Goal: Task Accomplishment & Management: Manage account settings

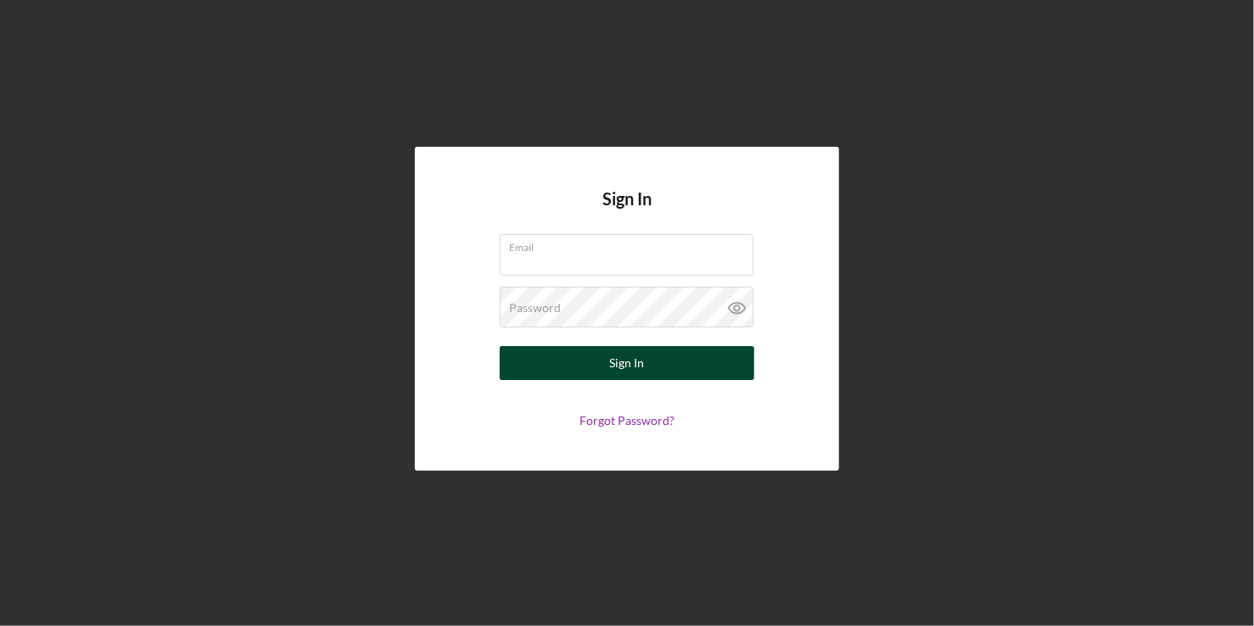
type input "[PERSON_NAME][EMAIL_ADDRESS][PERSON_NAME][DOMAIN_NAME]"
click at [636, 358] on div "Sign In" at bounding box center [627, 363] width 35 height 34
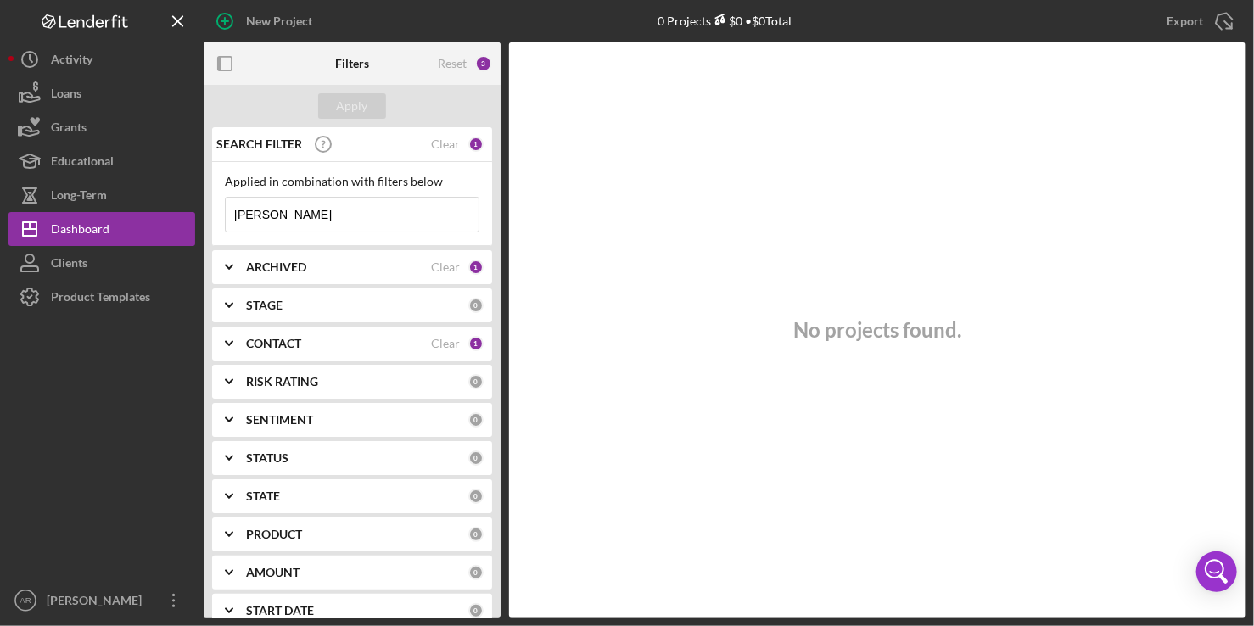
click at [294, 216] on input "[PERSON_NAME]" at bounding box center [352, 215] width 253 height 34
click at [454, 136] on div "SEARCH FILTER Clear 1" at bounding box center [348, 144] width 272 height 42
click at [448, 139] on div "Clear" at bounding box center [445, 144] width 29 height 14
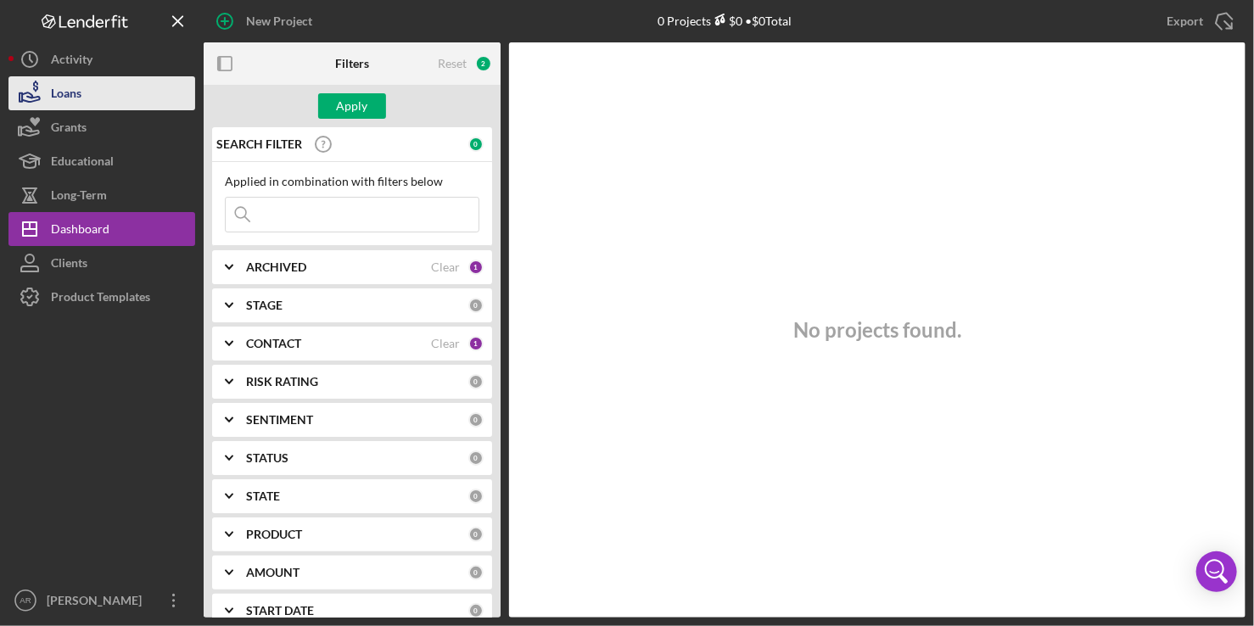
click at [87, 92] on button "Loans" at bounding box center [101, 93] width 187 height 34
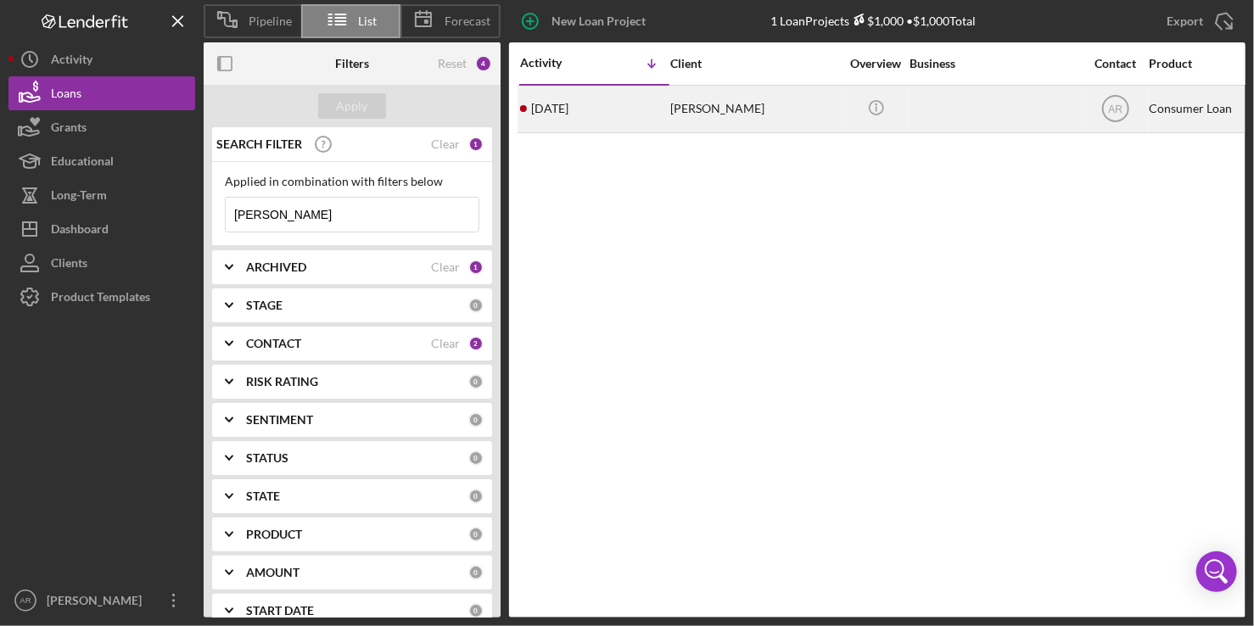
click at [720, 103] on div "[PERSON_NAME]" at bounding box center [755, 109] width 170 height 45
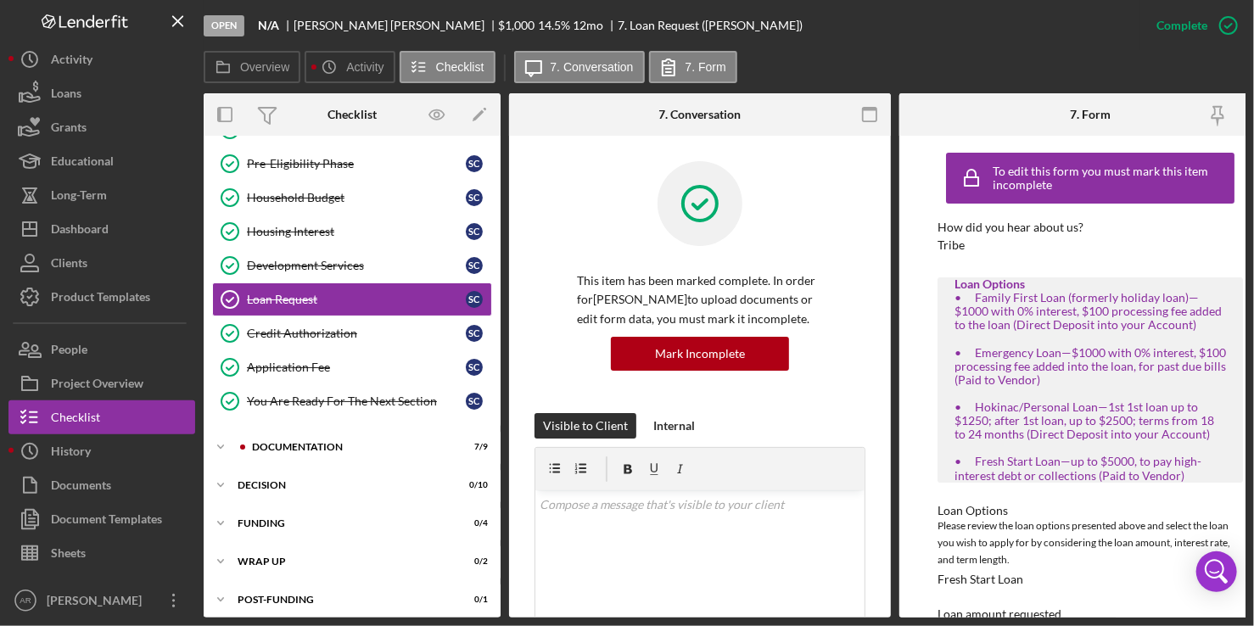
scroll to position [177, 0]
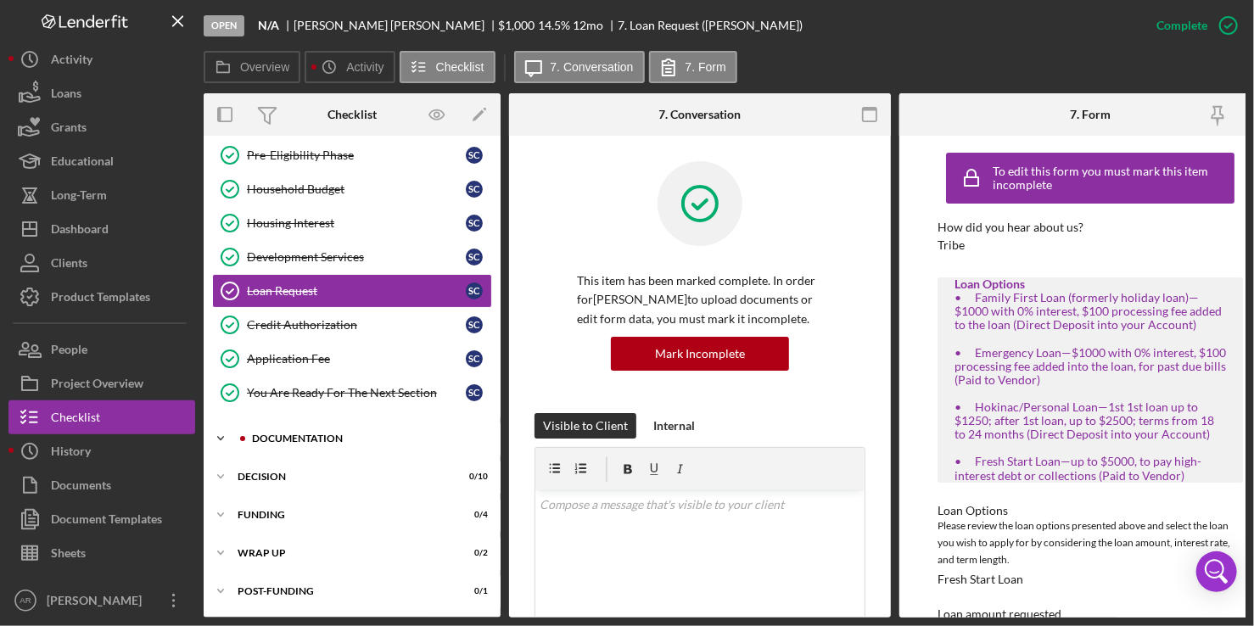
click at [312, 434] on div "Documentation" at bounding box center [365, 439] width 227 height 10
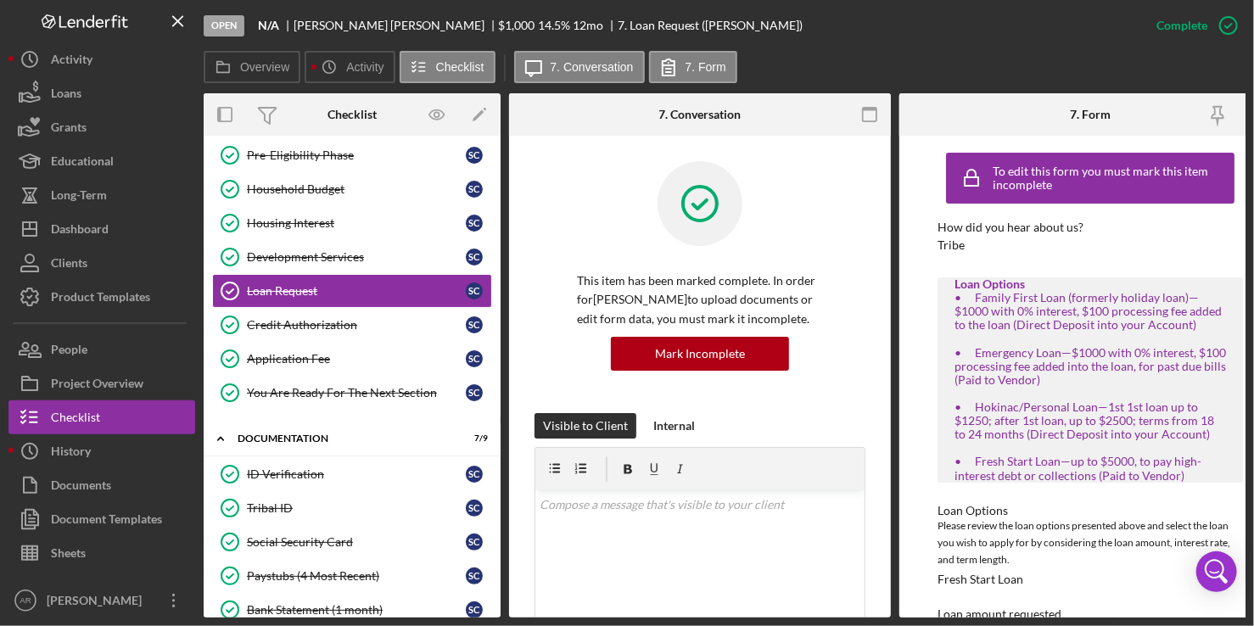
drag, startPoint x: 496, startPoint y: 249, endPoint x: 494, endPoint y: 313, distance: 64.5
click at [494, 313] on div "Personal Information Personal Information S C Personal Demographics Personal De…" at bounding box center [352, 211] width 297 height 416
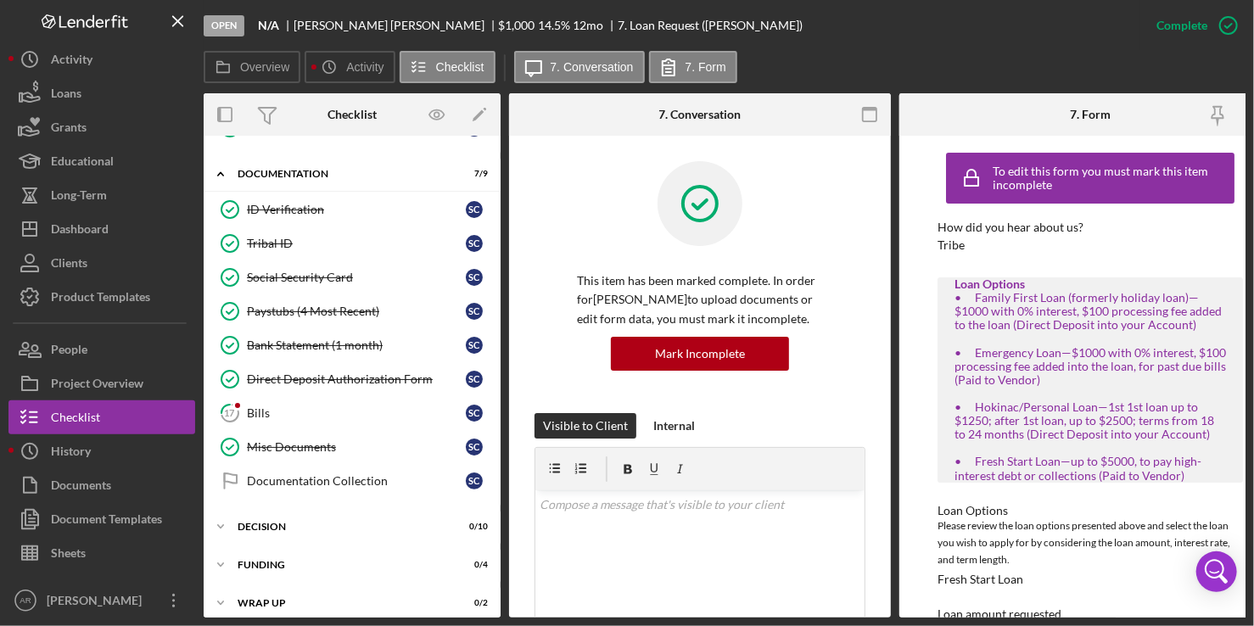
scroll to position [444, 0]
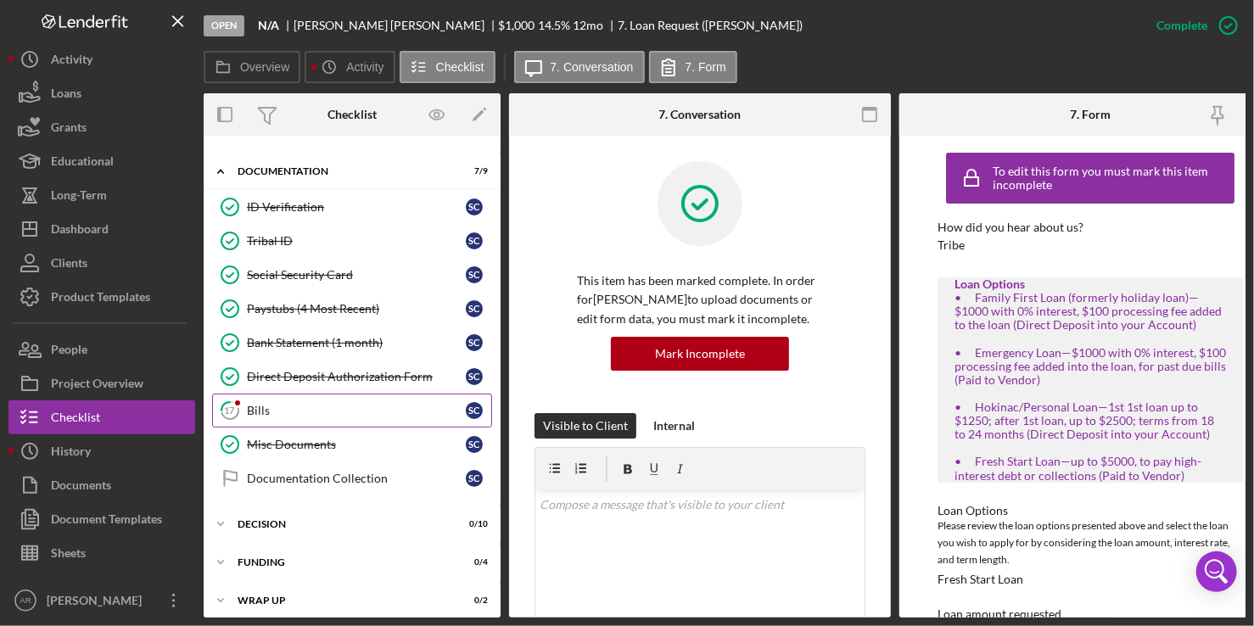
click at [350, 405] on div "Bills" at bounding box center [356, 411] width 219 height 14
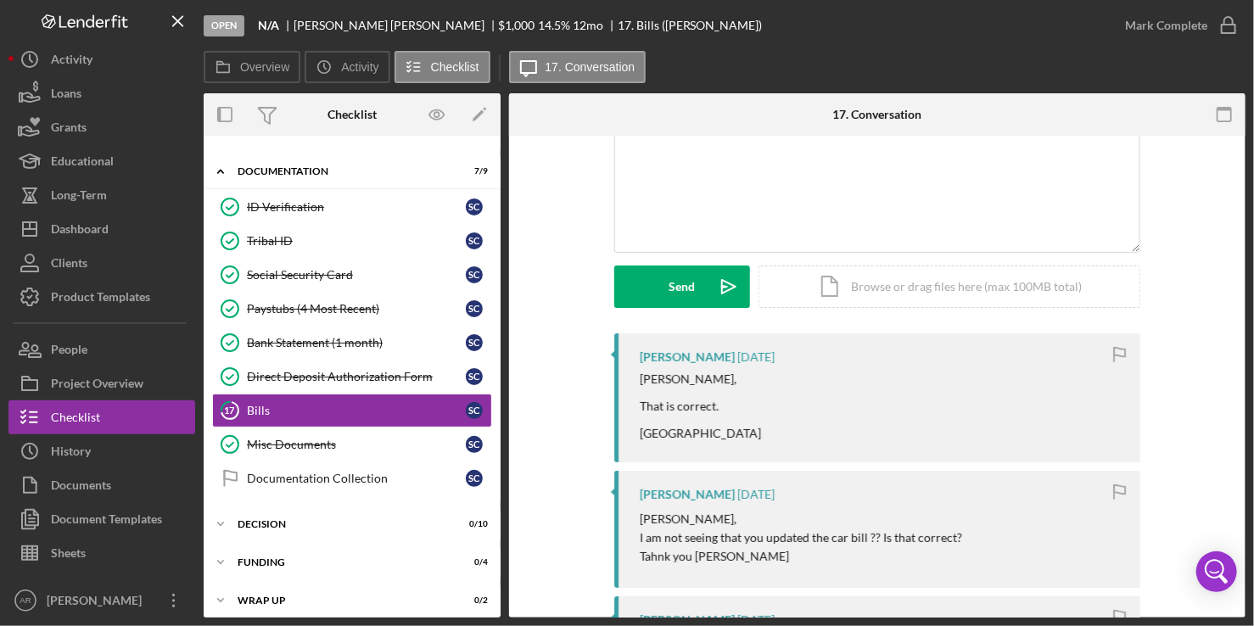
scroll to position [129, 0]
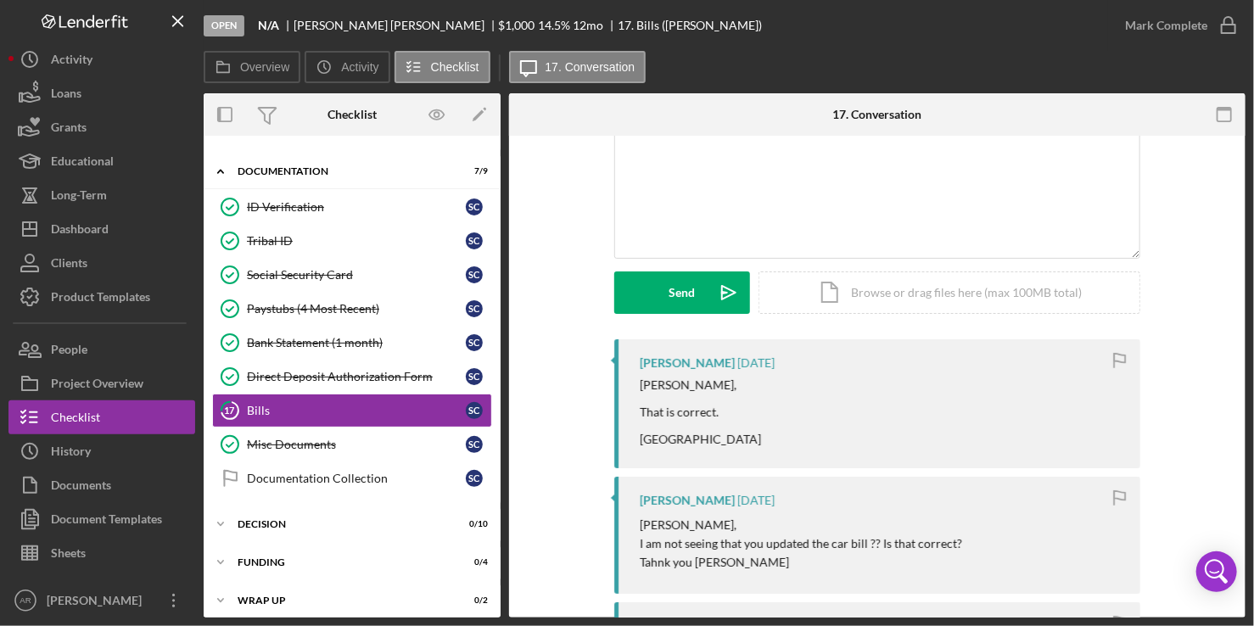
drag, startPoint x: 1241, startPoint y: 217, endPoint x: 1254, endPoint y: 258, distance: 42.9
click at [1253, 258] on html "Open N/A [PERSON_NAME] $1,000 $1,000 14.5 % 12 mo 17. Bills ([PERSON_NAME]) [PE…" at bounding box center [627, 313] width 1254 height 626
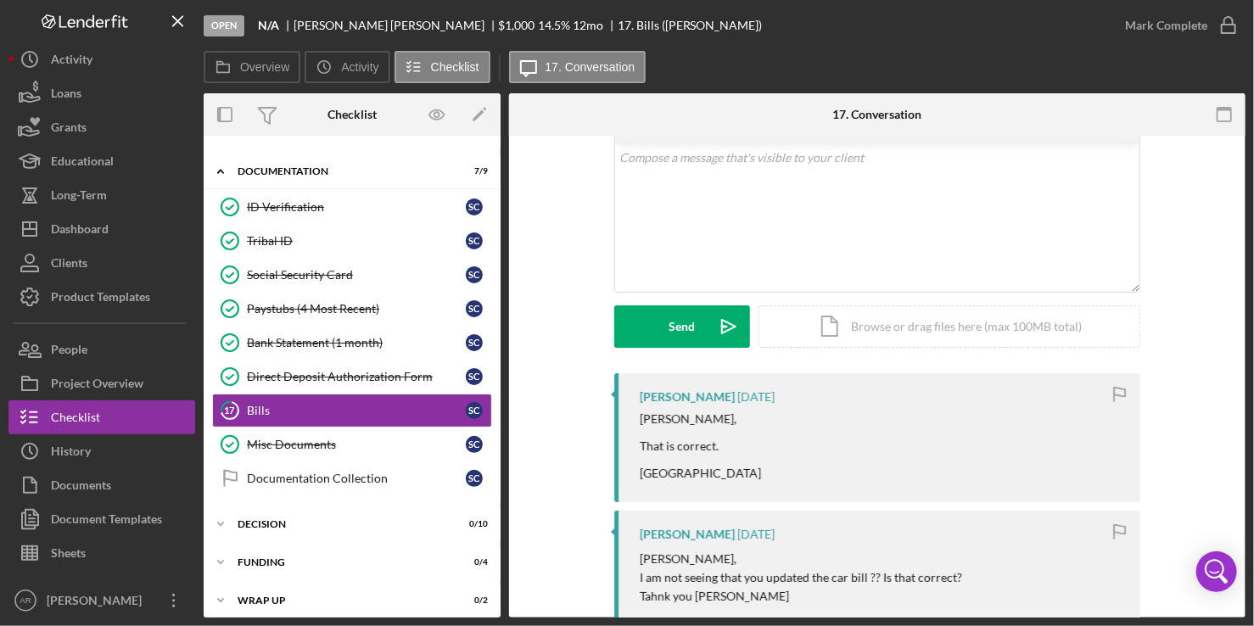
scroll to position [0, 0]
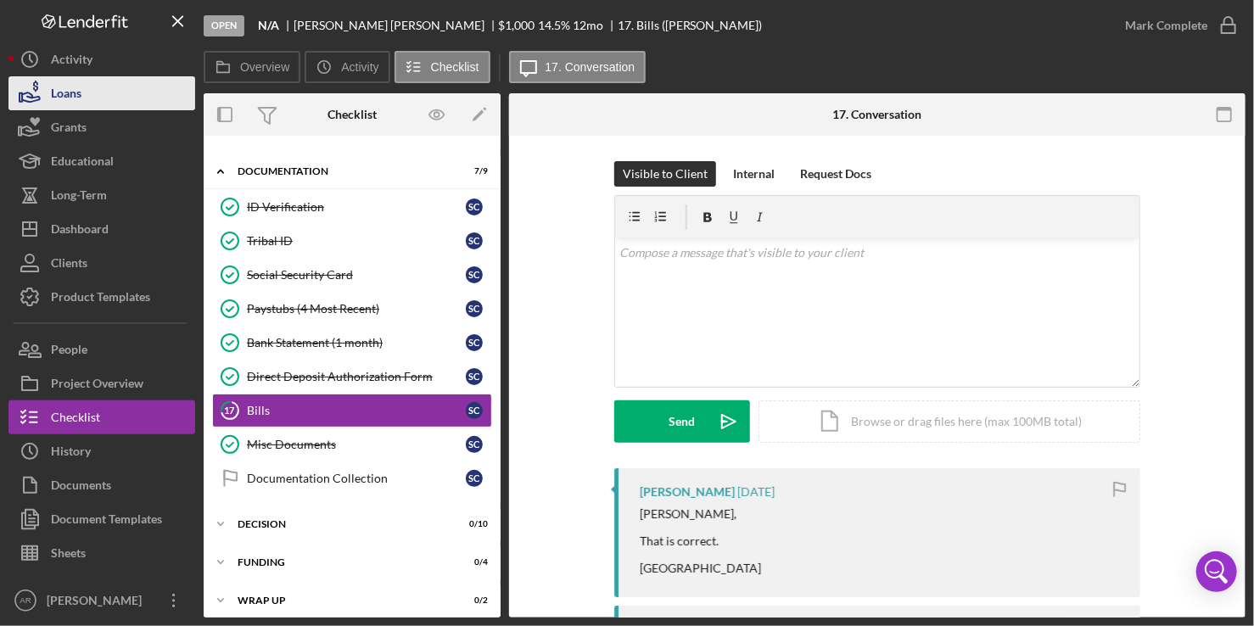
click at [69, 92] on div "Loans" at bounding box center [66, 95] width 31 height 38
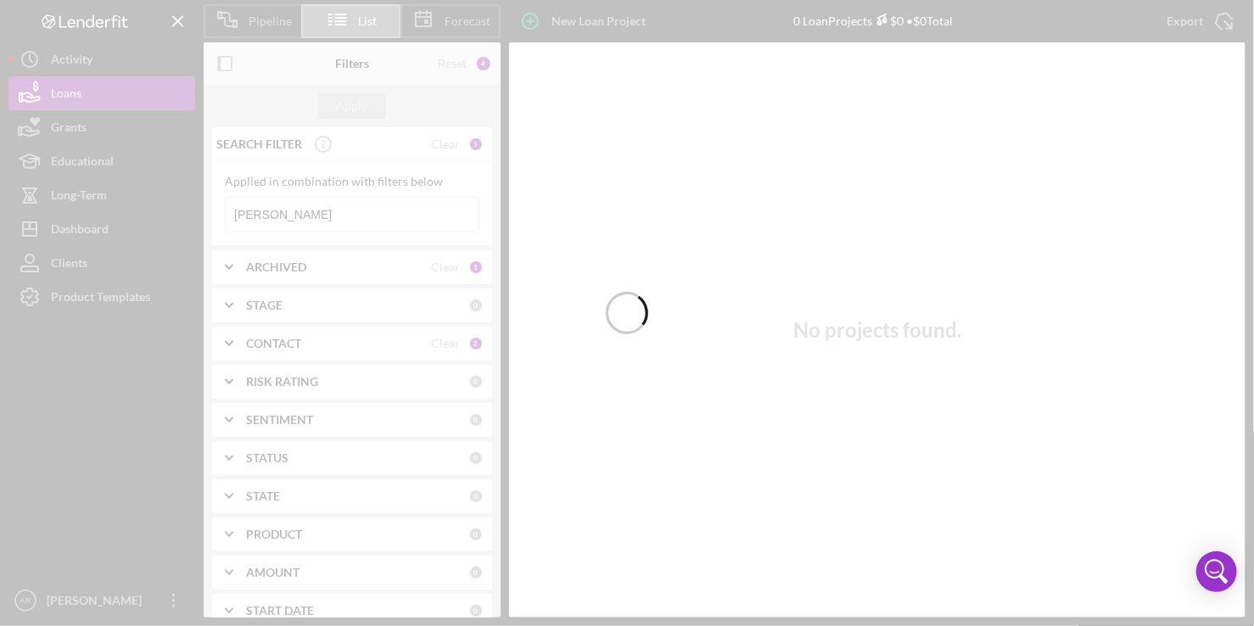
click at [333, 219] on div at bounding box center [627, 313] width 1254 height 626
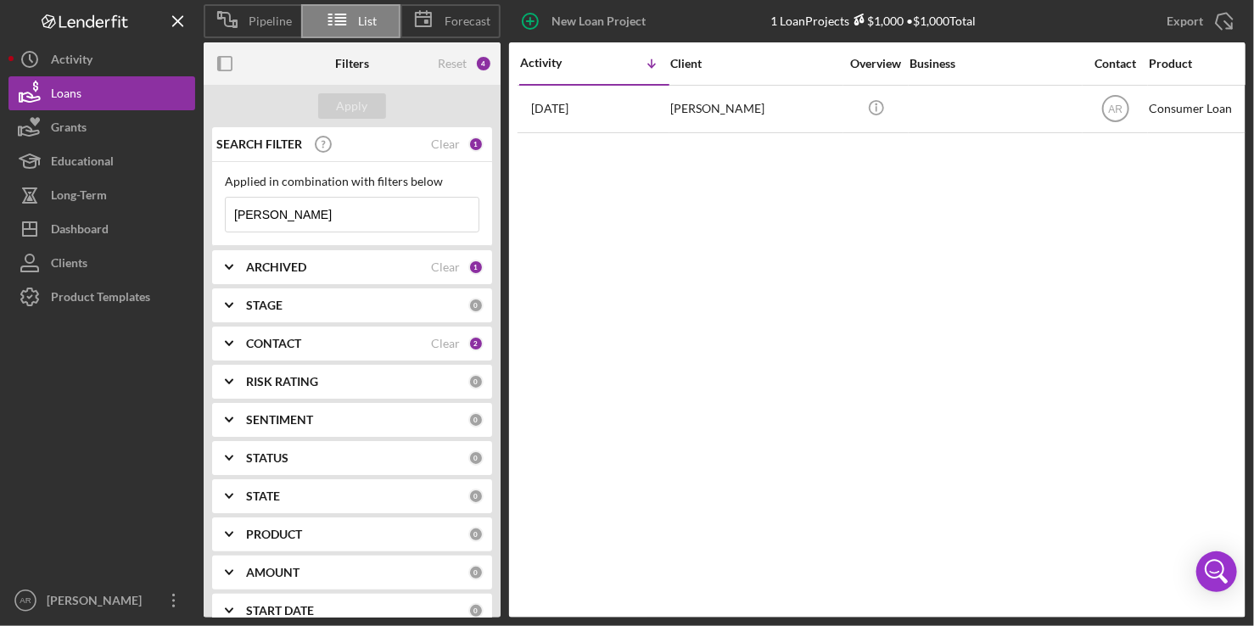
click at [332, 211] on input "[PERSON_NAME]" at bounding box center [352, 215] width 253 height 34
type input "S"
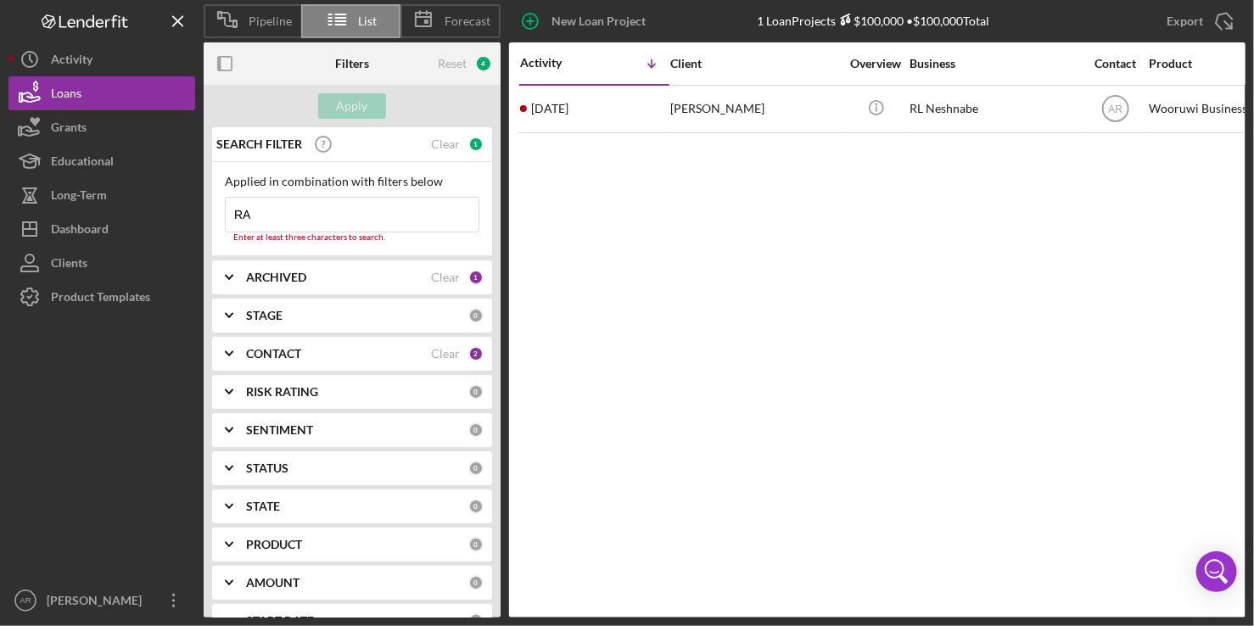
type input "R"
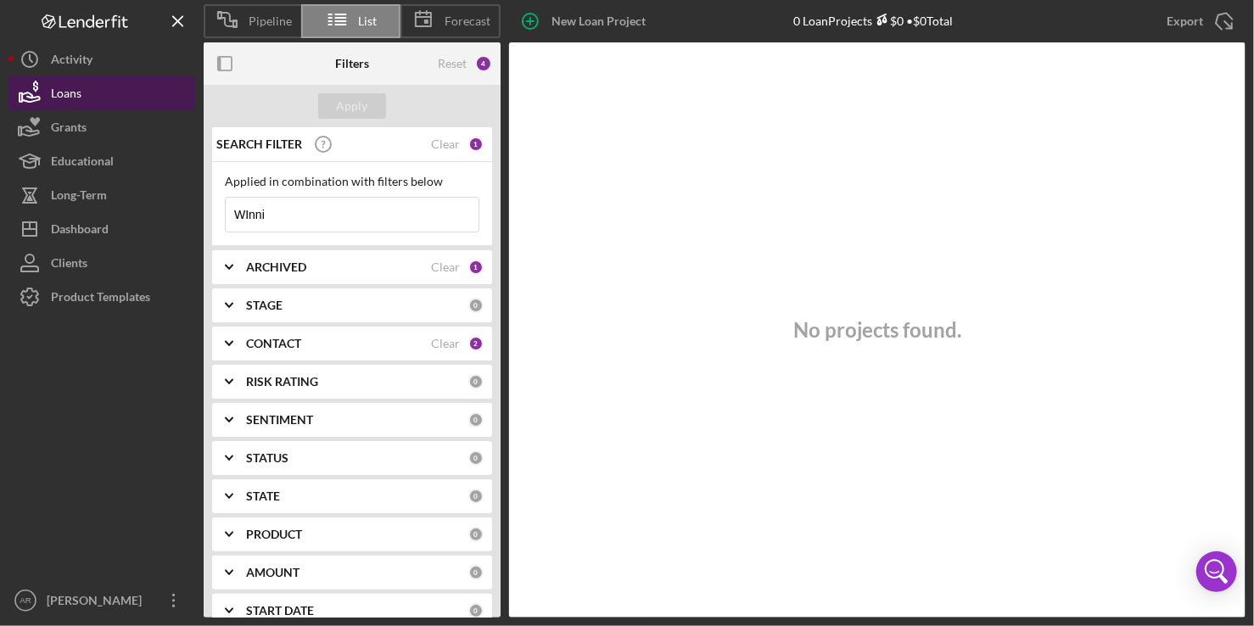
type input "WInni"
click at [75, 94] on div "Loans" at bounding box center [66, 95] width 31 height 38
click at [446, 218] on icon "Icon/Menu Close" at bounding box center [462, 215] width 34 height 34
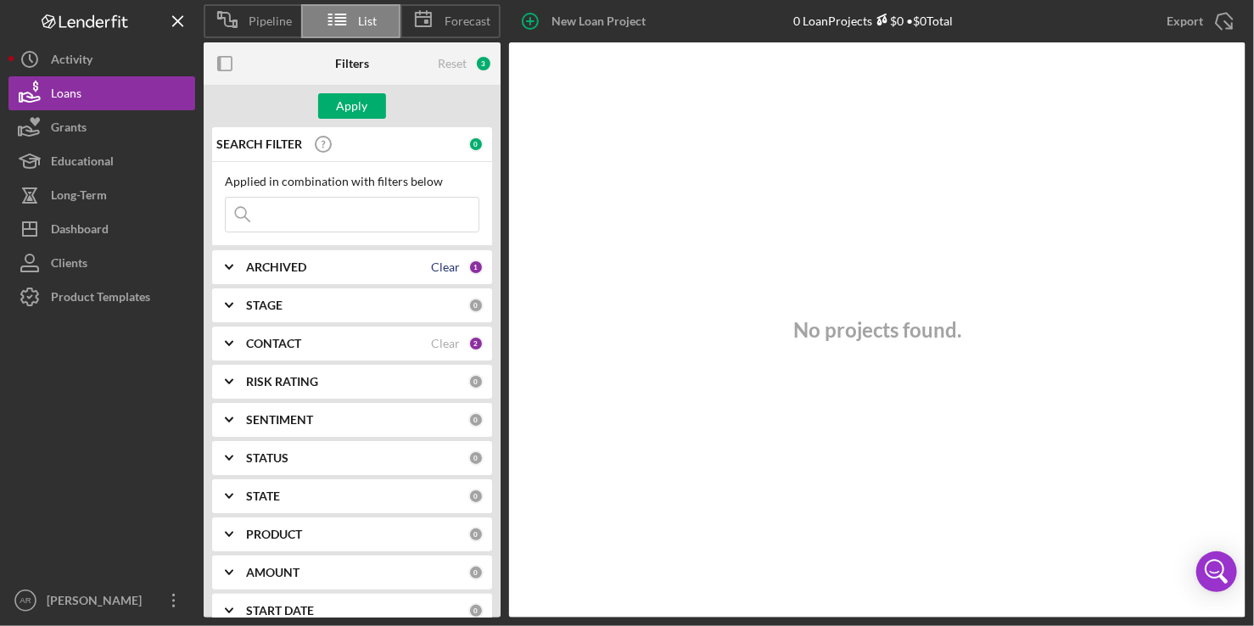
click at [446, 271] on div "Clear" at bounding box center [445, 268] width 29 height 14
click at [445, 344] on div "Clear" at bounding box center [445, 344] width 29 height 14
click at [76, 92] on div "Loans" at bounding box center [66, 95] width 31 height 38
click at [89, 58] on div "Activity" at bounding box center [72, 61] width 42 height 38
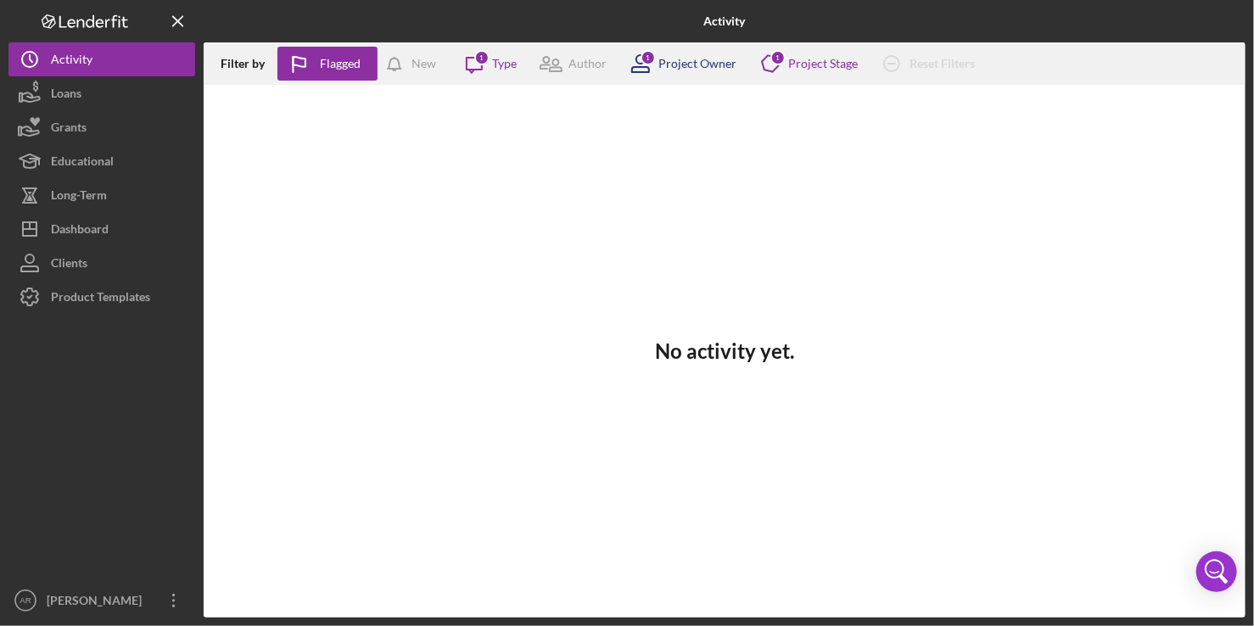
click at [670, 69] on div "Project Owner" at bounding box center [698, 64] width 78 height 14
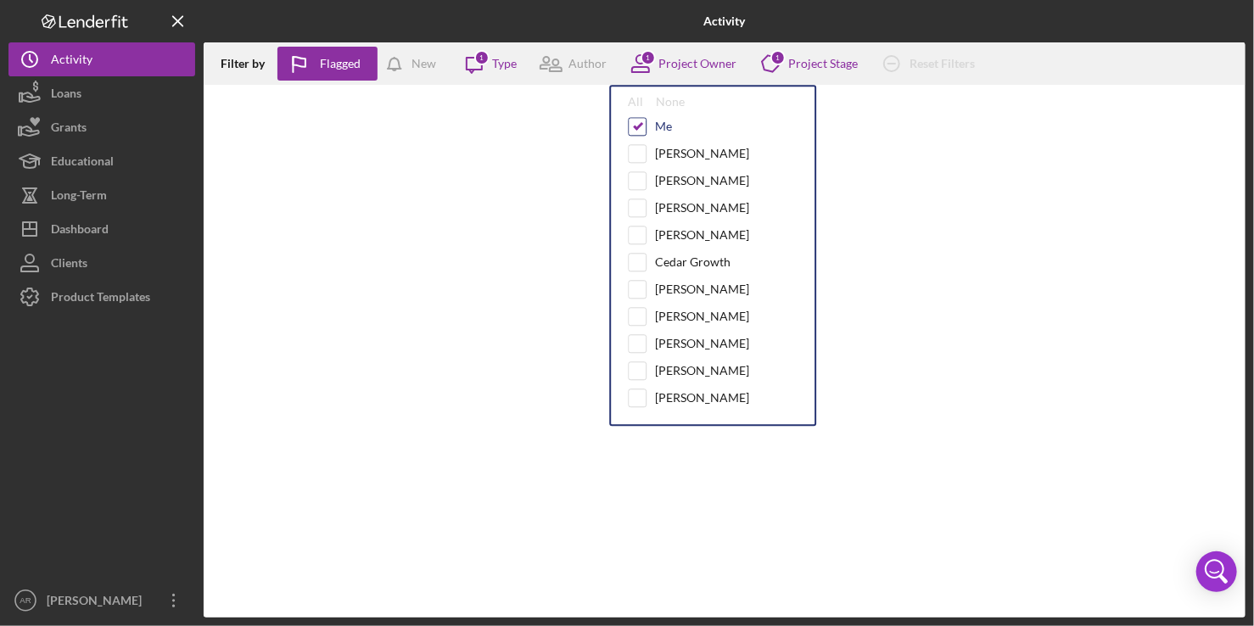
click at [634, 130] on input "checkbox" at bounding box center [637, 126] width 17 height 17
checkbox input "false"
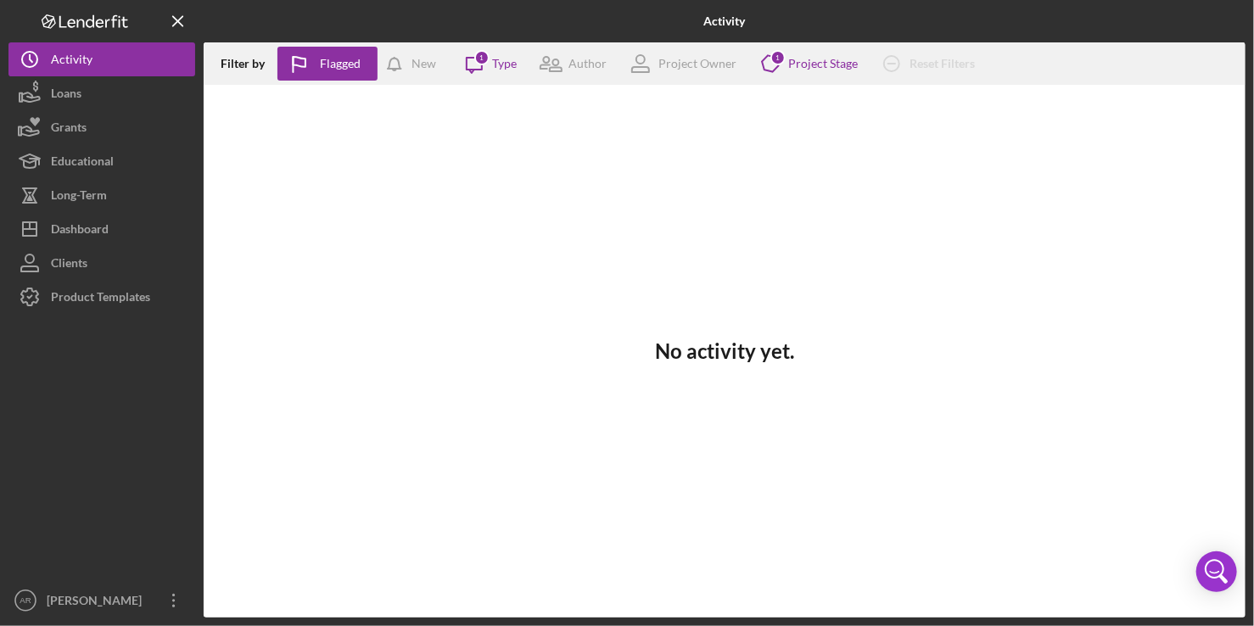
click at [404, 307] on div "No activity yet." at bounding box center [725, 351] width 1042 height 533
click at [773, 72] on icon "Icon/Product" at bounding box center [770, 63] width 42 height 42
click at [602, 216] on div "No activity yet." at bounding box center [725, 351] width 1042 height 533
click at [74, 92] on div "Loans" at bounding box center [66, 95] width 31 height 38
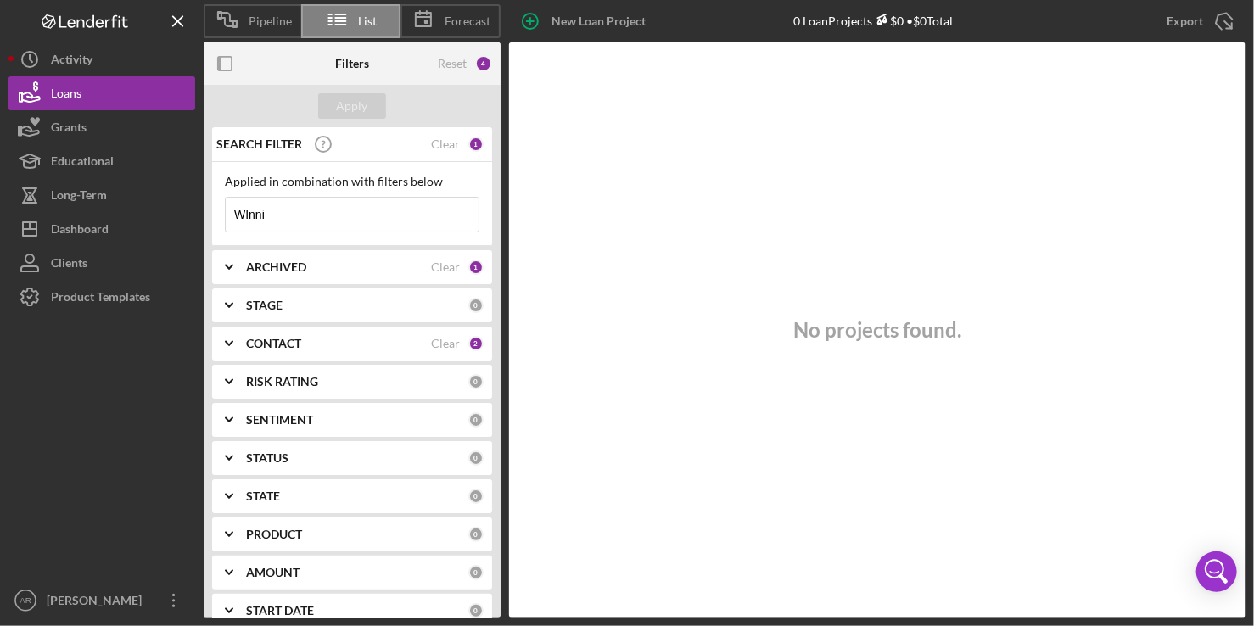
click at [331, 205] on input "WInni" at bounding box center [352, 215] width 253 height 34
click at [73, 52] on div "Activity" at bounding box center [72, 61] width 42 height 38
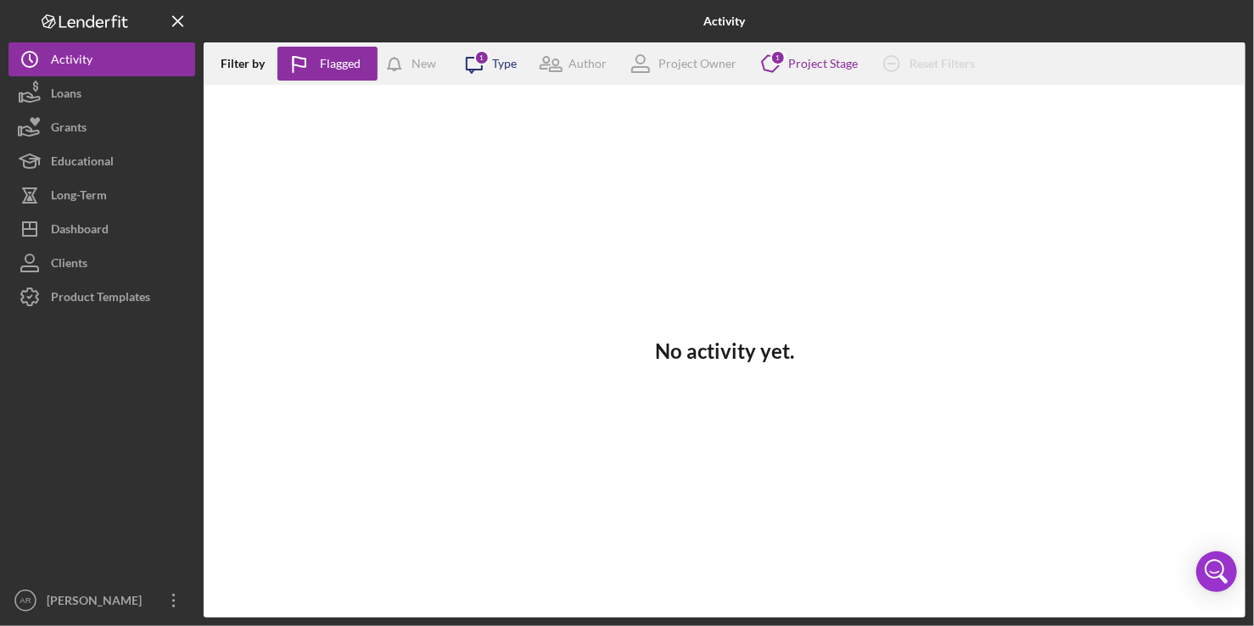
click at [481, 63] on div "1" at bounding box center [481, 57] width 15 height 15
click at [106, 92] on button "Loans" at bounding box center [101, 93] width 187 height 34
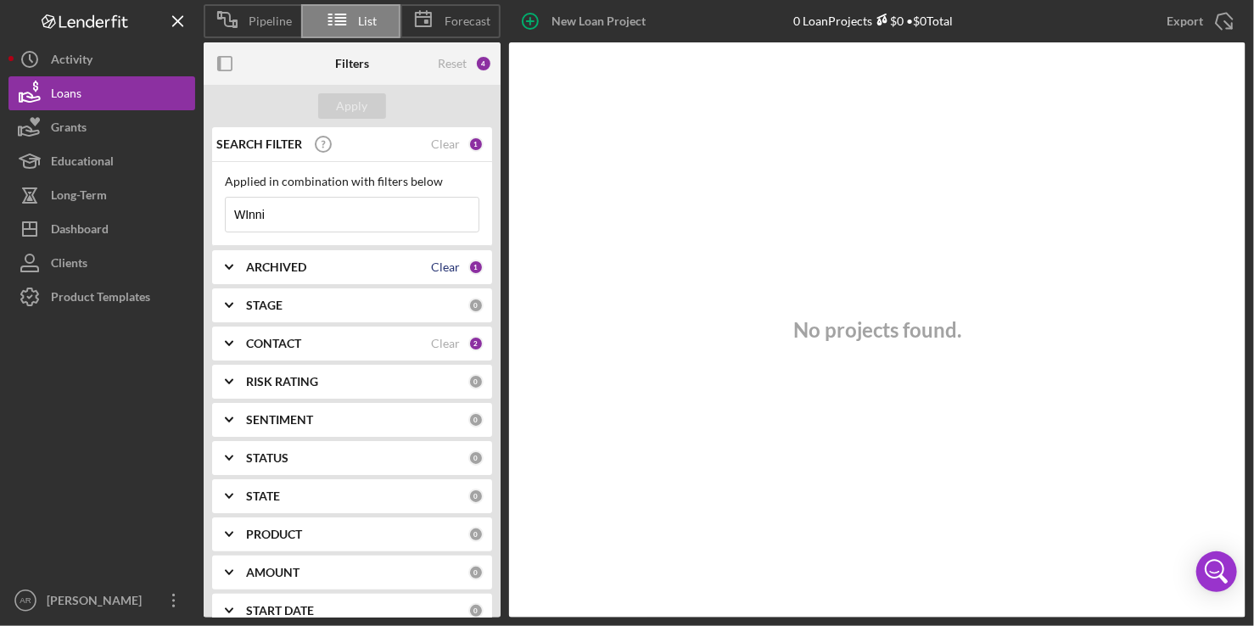
click at [441, 261] on div "Clear" at bounding box center [445, 268] width 29 height 14
click at [439, 140] on div "Clear" at bounding box center [445, 144] width 29 height 14
click at [438, 343] on div "Clear" at bounding box center [445, 344] width 29 height 14
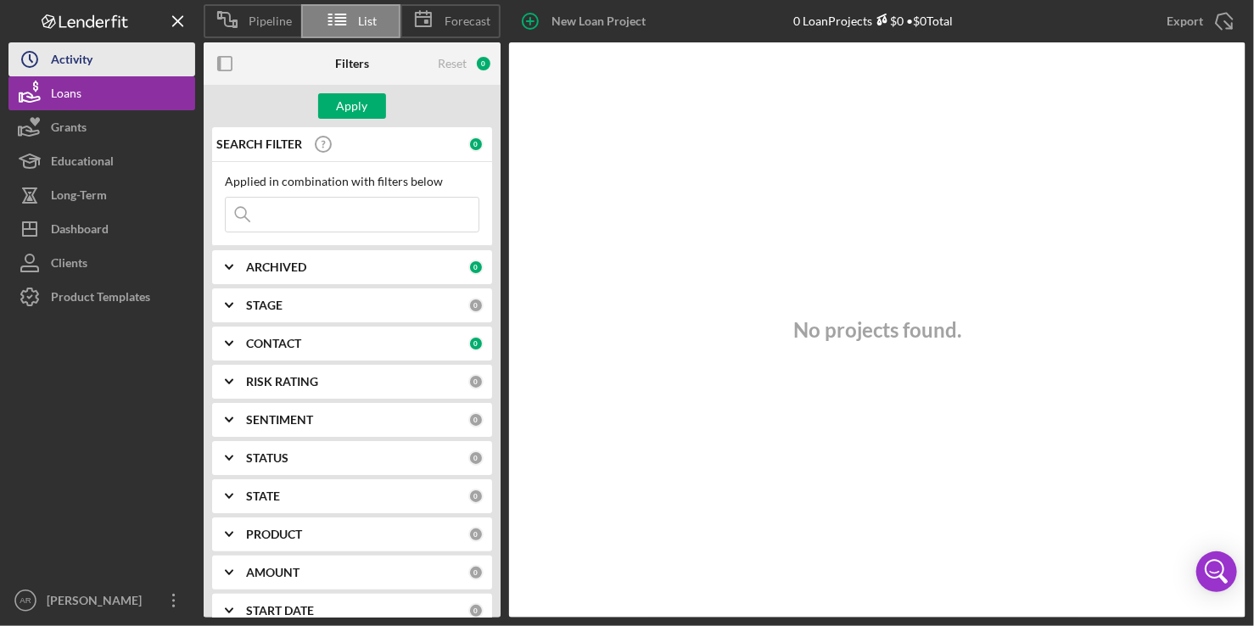
click at [96, 52] on button "Icon/History Activity" at bounding box center [101, 59] width 187 height 34
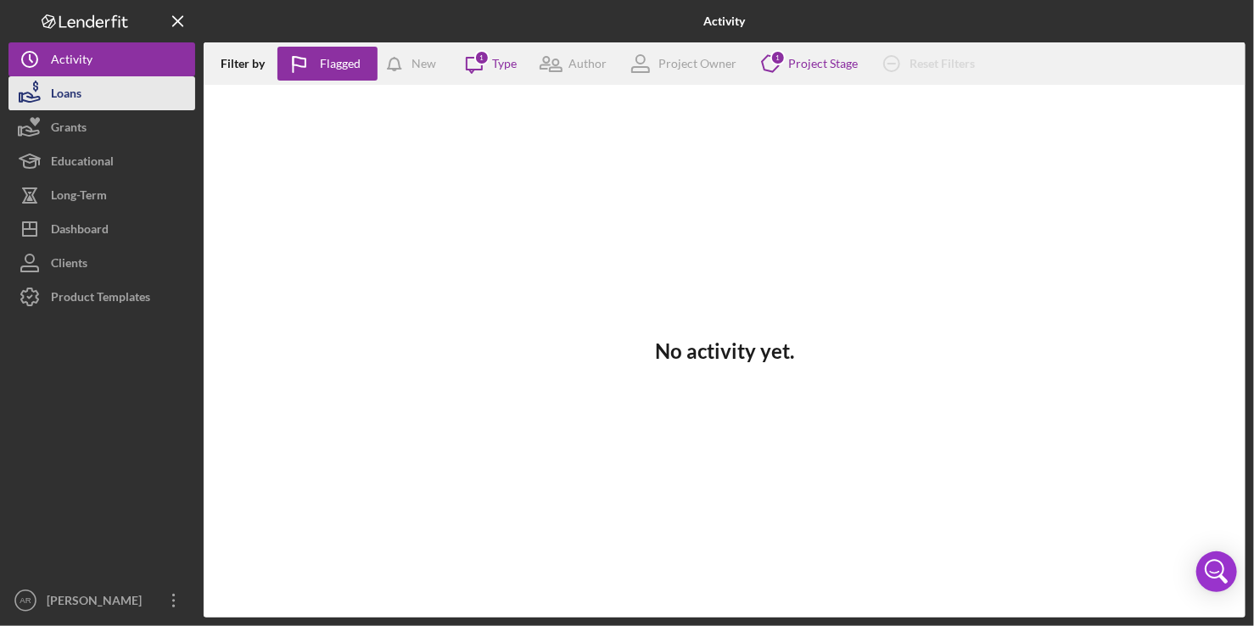
click at [74, 93] on div "Loans" at bounding box center [66, 95] width 31 height 38
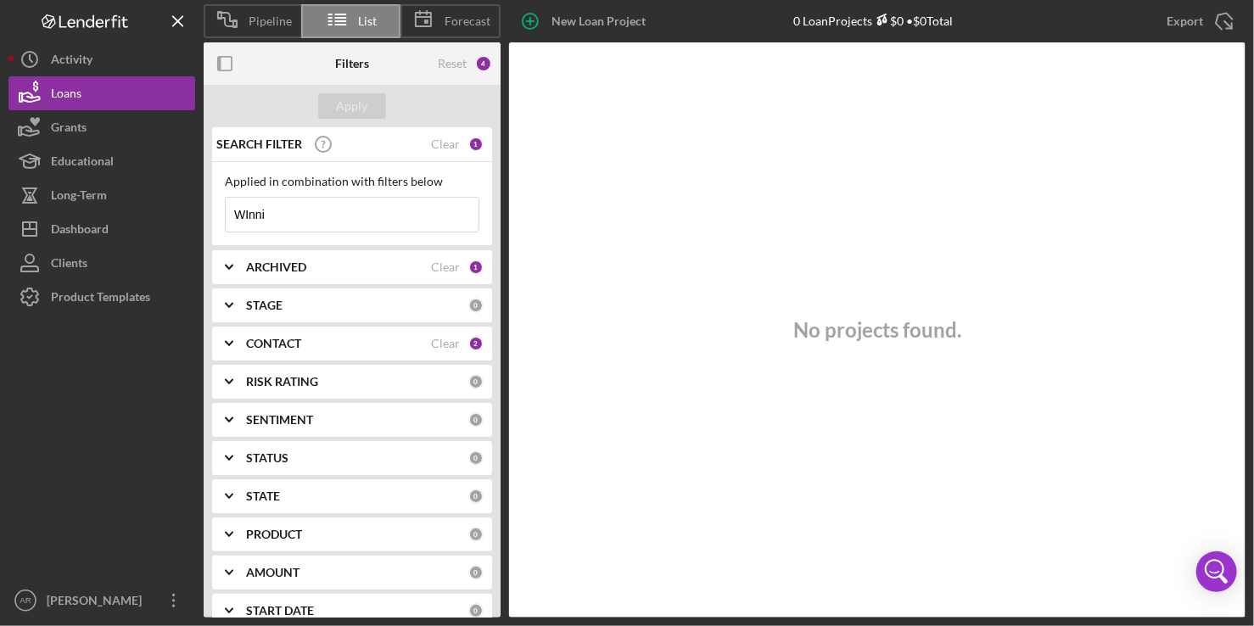
click at [286, 338] on b "CONTACT" at bounding box center [273, 344] width 55 height 14
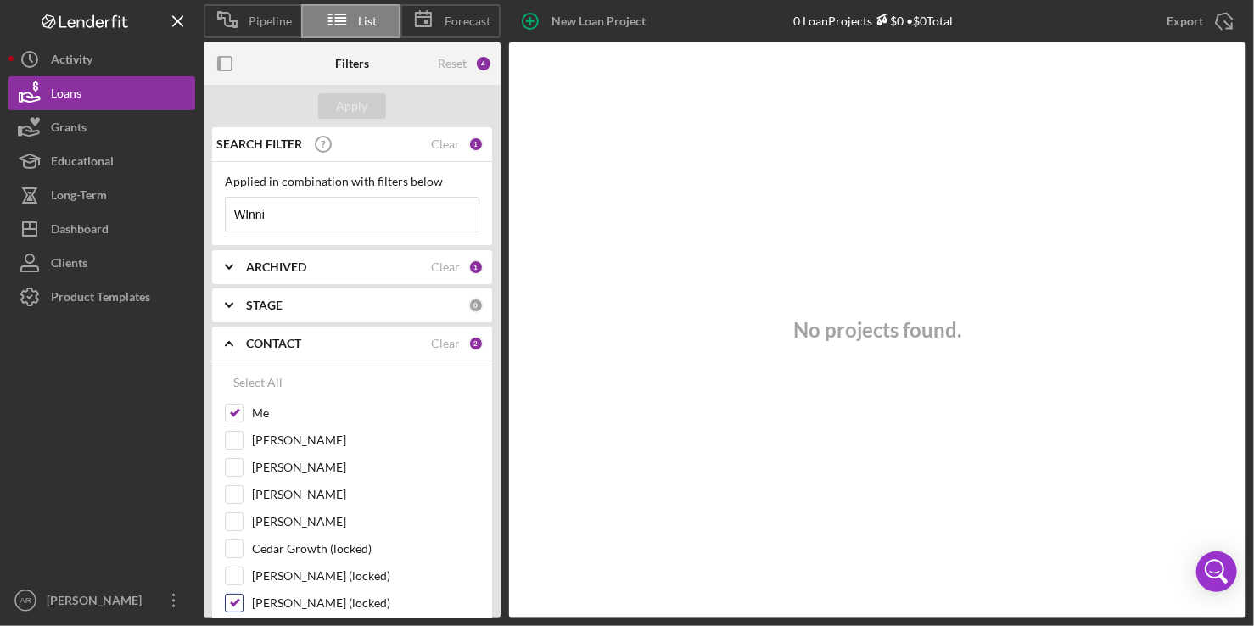
click at [231, 599] on input "[PERSON_NAME] (locked)" at bounding box center [234, 603] width 17 height 17
checkbox input "false"
click at [240, 526] on input "[PERSON_NAME]" at bounding box center [234, 521] width 17 height 17
checkbox input "true"
click at [342, 99] on div "Apply" at bounding box center [352, 105] width 31 height 25
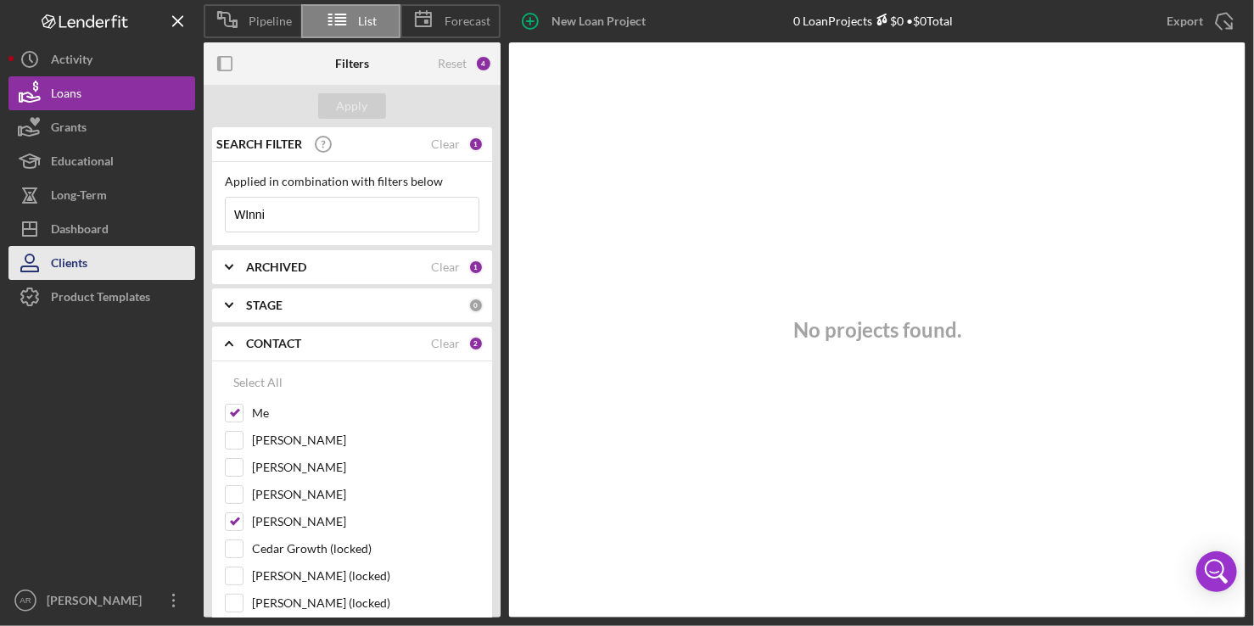
drag, startPoint x: 288, startPoint y: 221, endPoint x: 169, endPoint y: 246, distance: 121.5
click at [169, 246] on div "Pipeline List Forecast New Loan Project 0 Loan Projects $0 • $0 Total WInni Exp…" at bounding box center [626, 309] width 1237 height 618
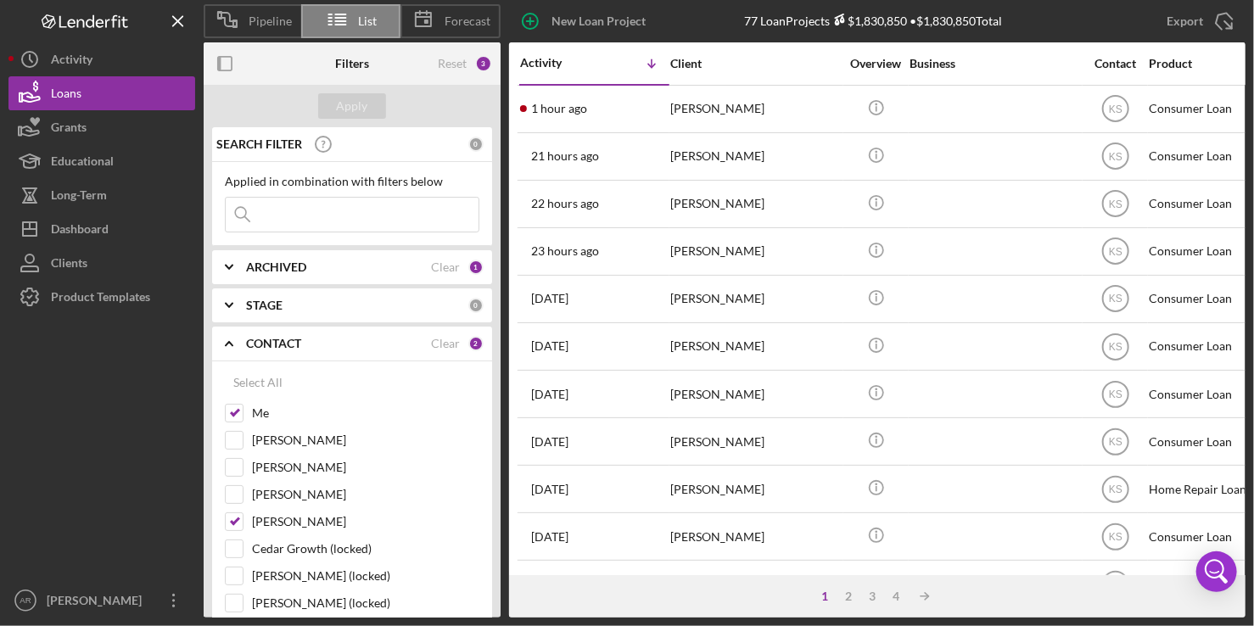
click at [289, 217] on input at bounding box center [352, 215] width 253 height 34
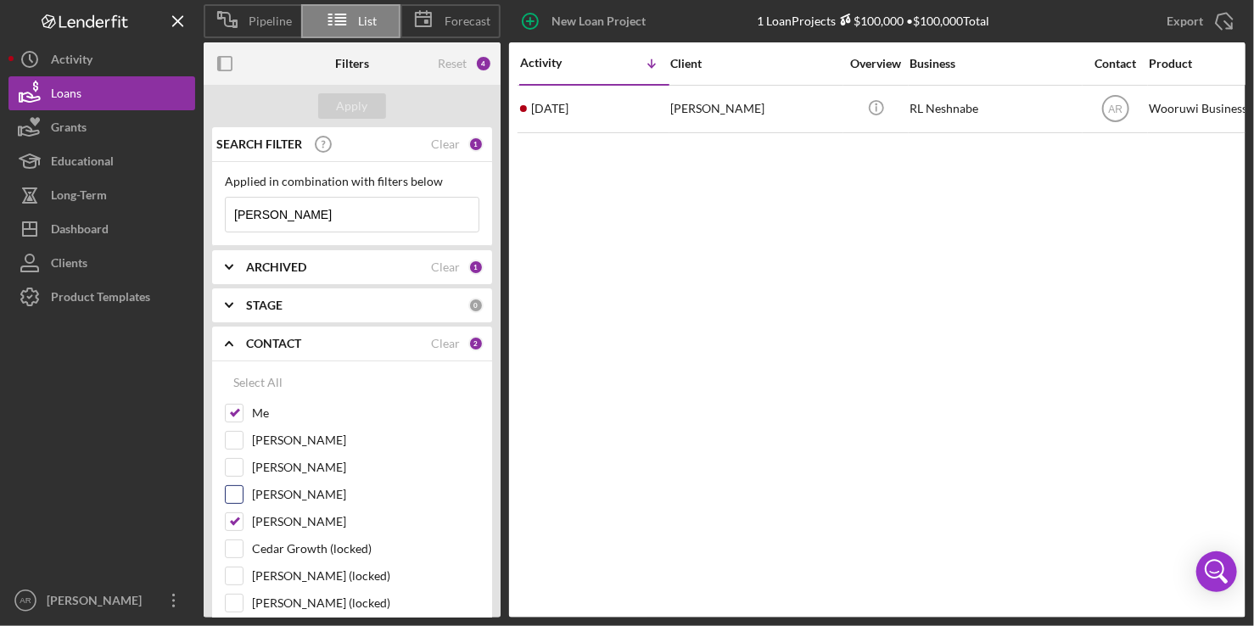
type input "[PERSON_NAME]"
click at [228, 497] on input "[PERSON_NAME]" at bounding box center [234, 494] width 17 height 17
checkbox input "true"
click at [328, 216] on input "[PERSON_NAME]" at bounding box center [352, 215] width 253 height 34
type input "Rachael"
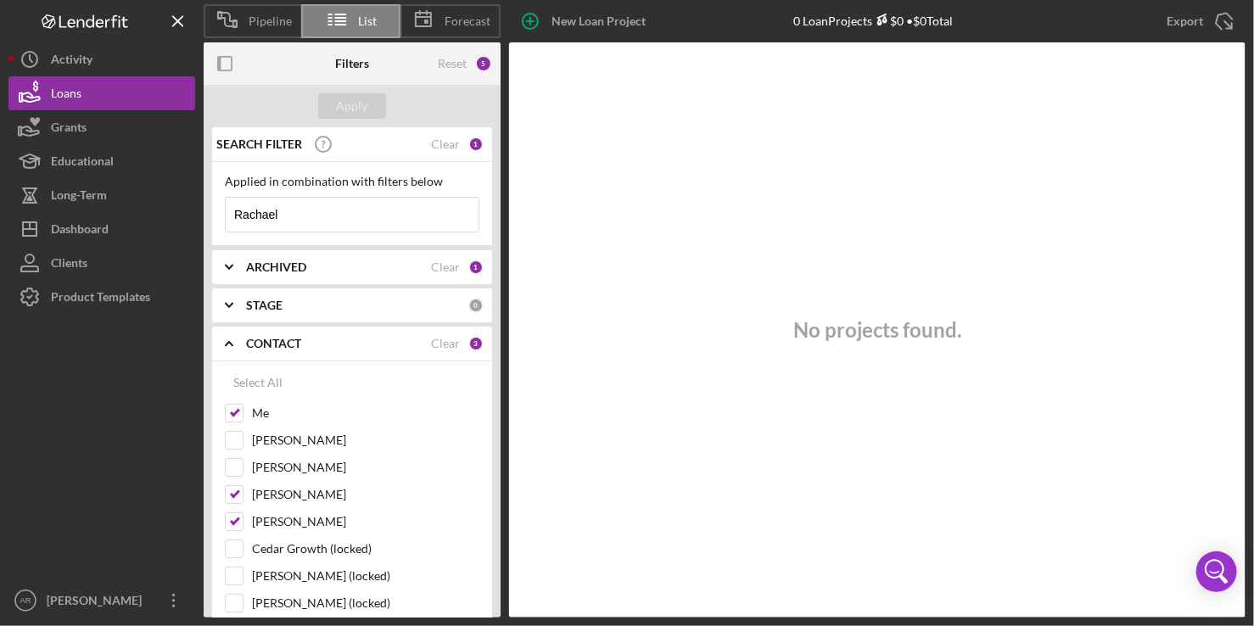
click at [328, 216] on input "Rachael" at bounding box center [352, 215] width 253 height 34
type input "winnishiek"
drag, startPoint x: 326, startPoint y: 216, endPoint x: 201, endPoint y: 233, distance: 125.9
click at [201, 233] on div "Pipeline List Forecast New Loan Project 0 Loan Projects $0 • $0 Total WInni Exp…" at bounding box center [626, 309] width 1237 height 618
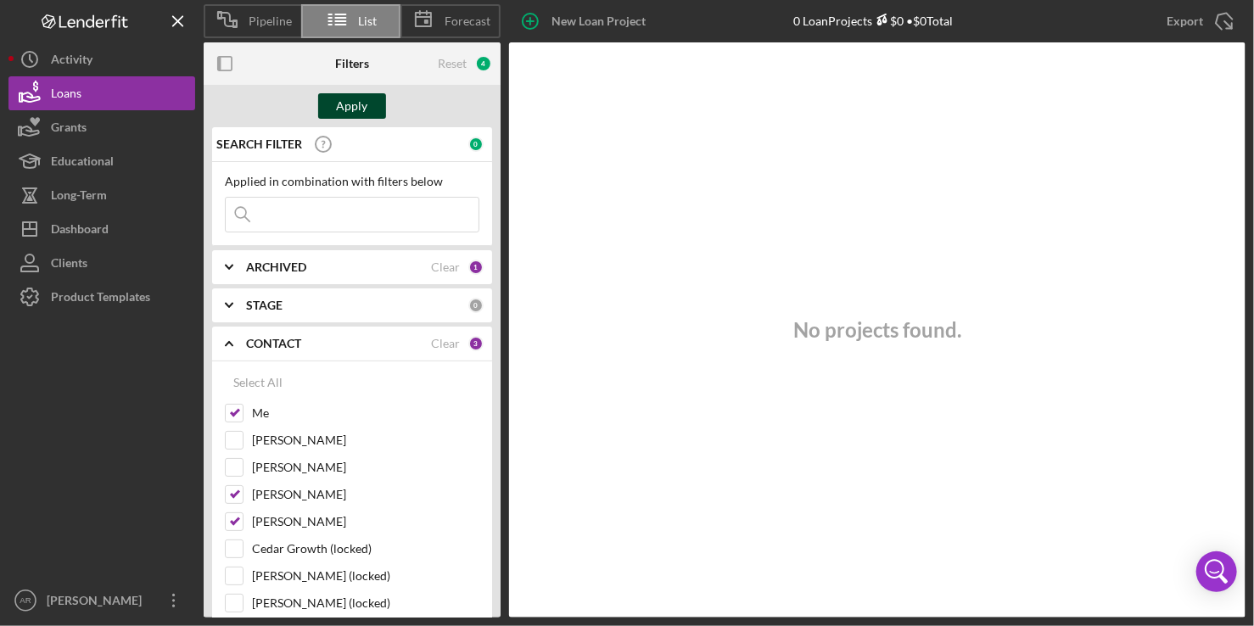
click at [373, 97] on button "Apply" at bounding box center [352, 105] width 68 height 25
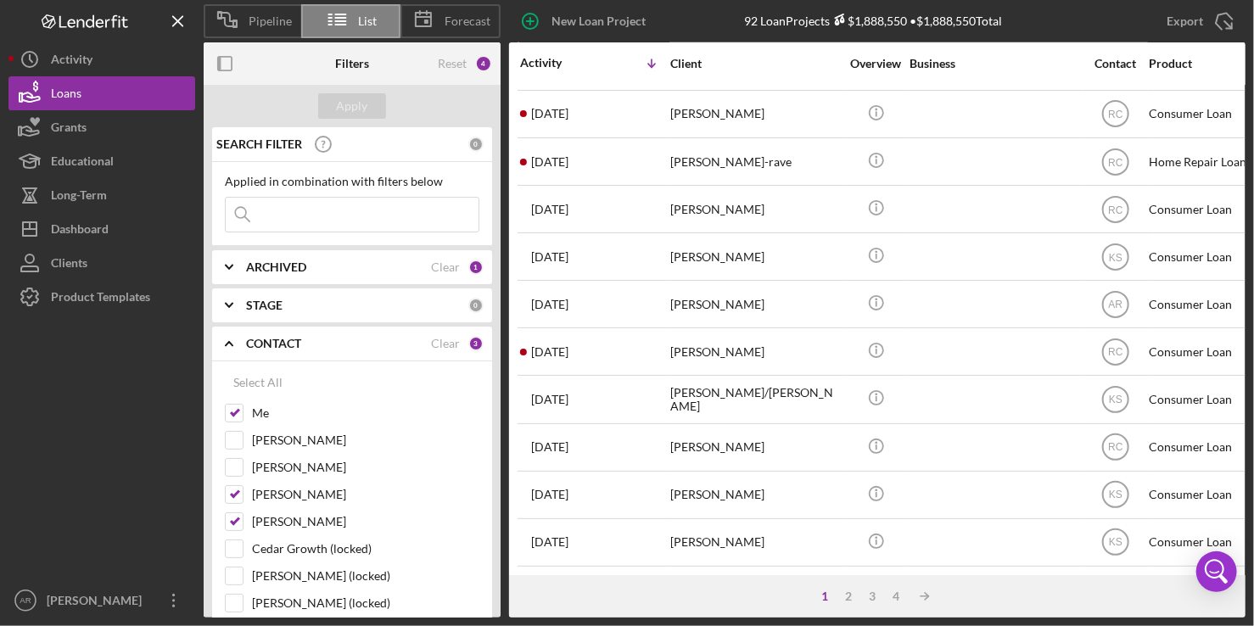
scroll to position [721, 0]
click at [860, 600] on div "3" at bounding box center [872, 597] width 24 height 14
click at [857, 598] on div "2" at bounding box center [866, 597] width 24 height 14
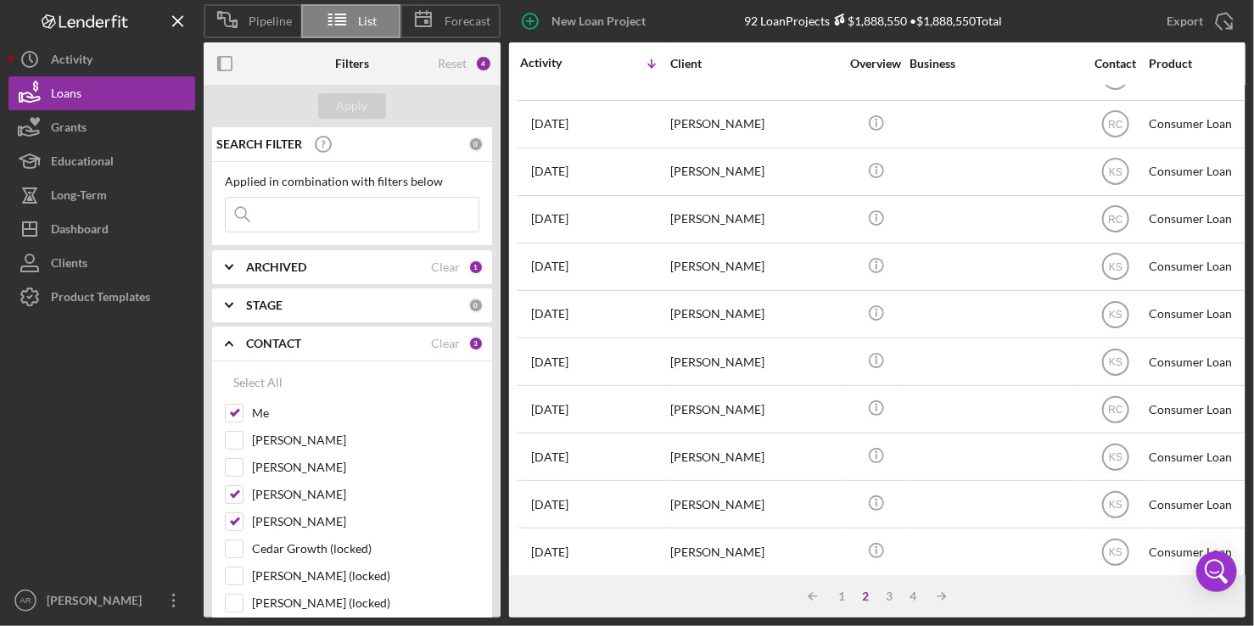
scroll to position [0, 0]
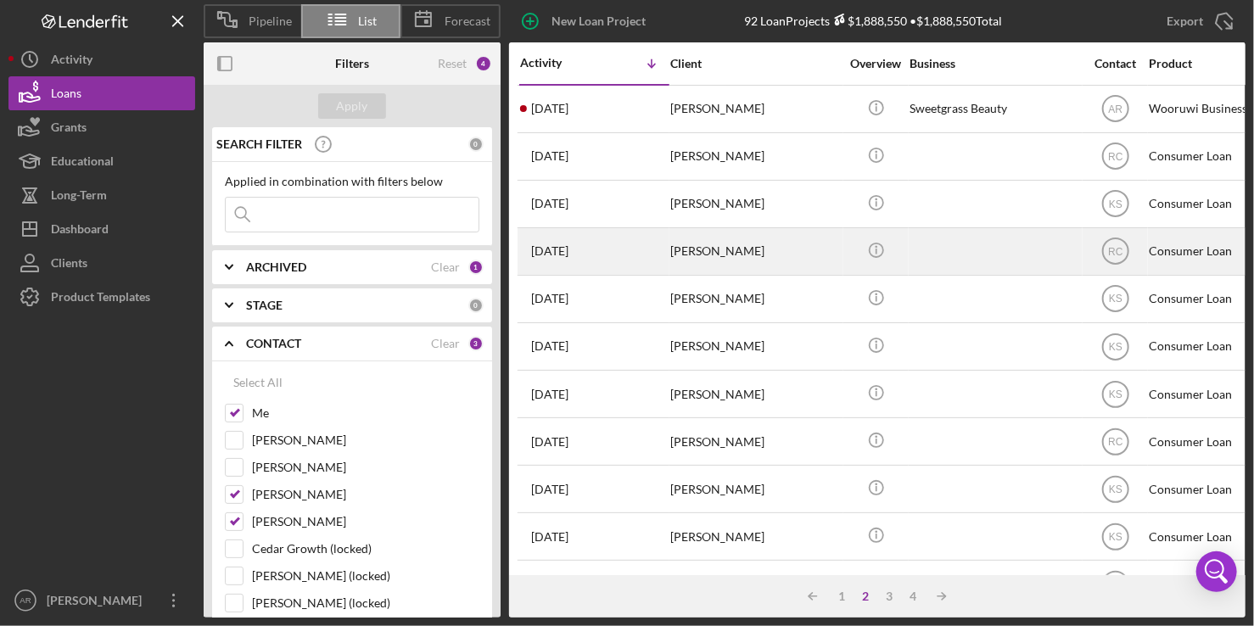
click at [568, 252] on time "[DATE]" at bounding box center [549, 251] width 37 height 14
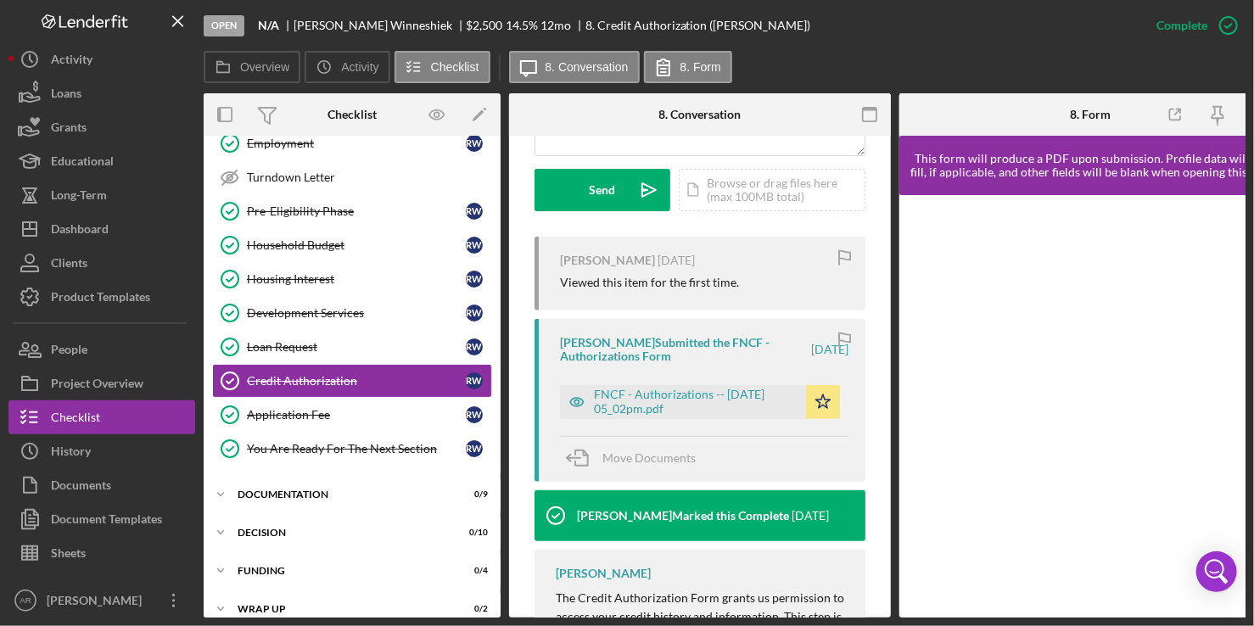
scroll to position [486, 0]
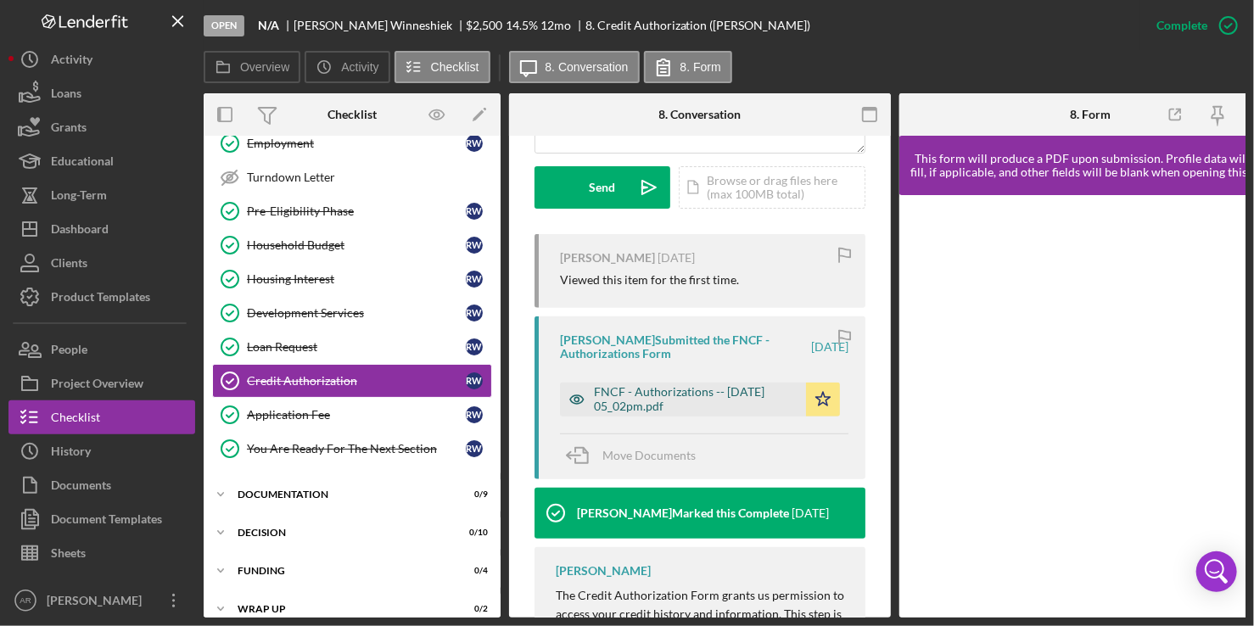
click at [680, 391] on div "FNCF - Authorizations -- [DATE] 05_02pm.pdf" at bounding box center [696, 398] width 204 height 27
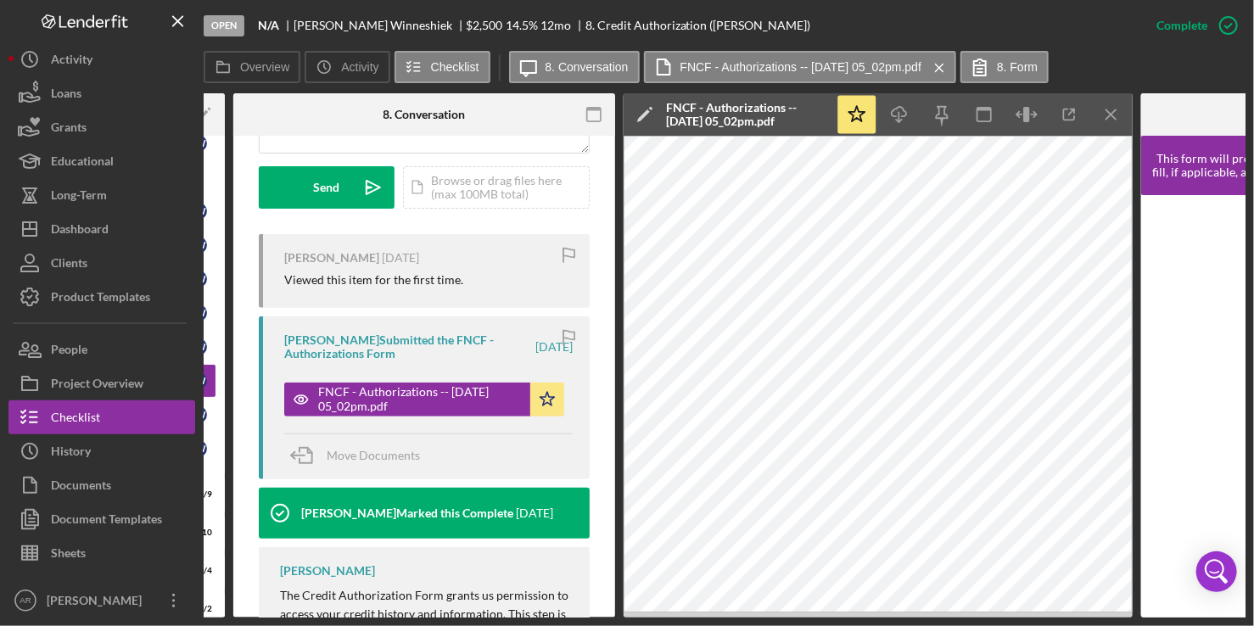
scroll to position [0, 289]
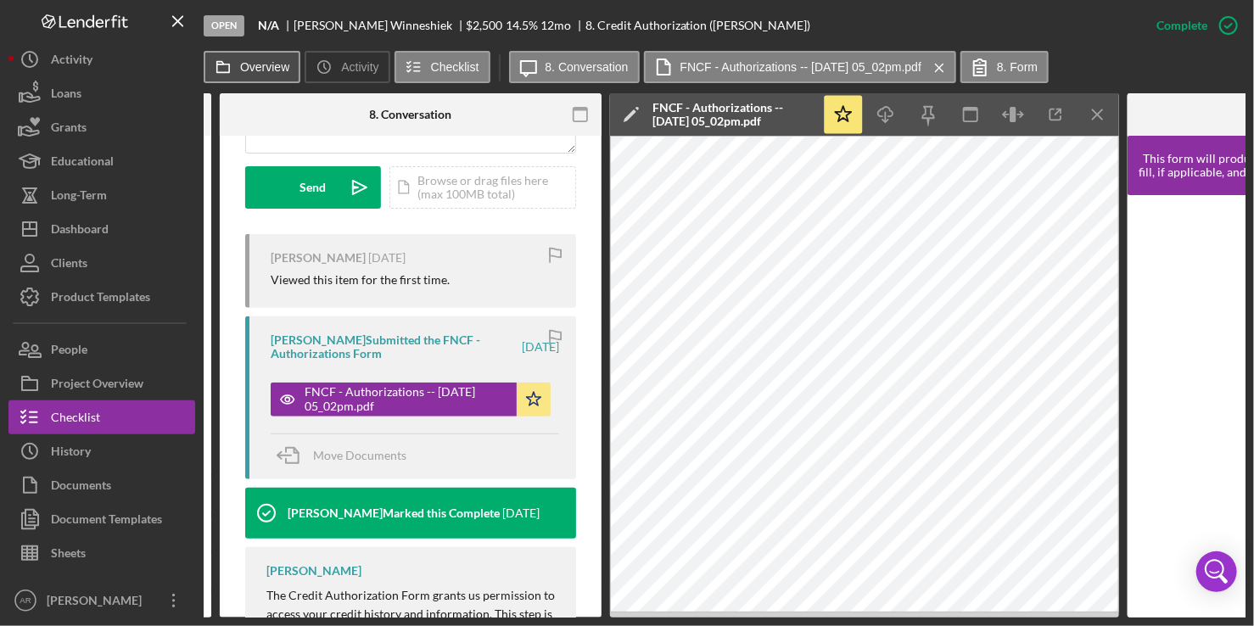
click at [240, 68] on button "Overview" at bounding box center [252, 67] width 97 height 32
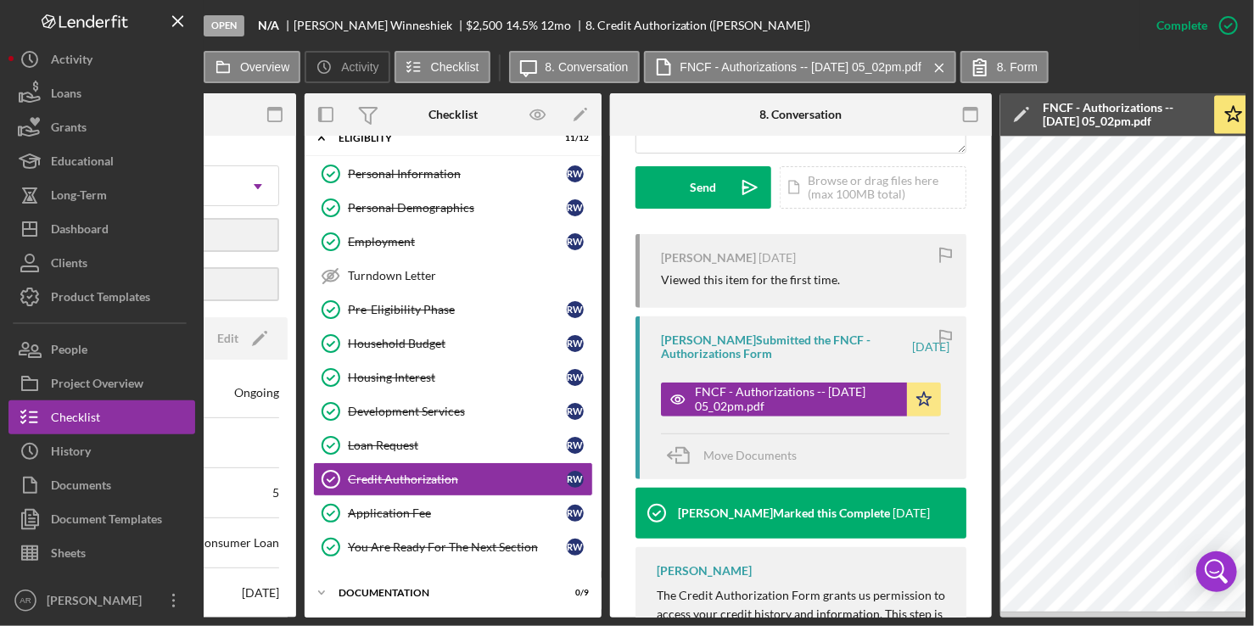
scroll to position [0, 0]
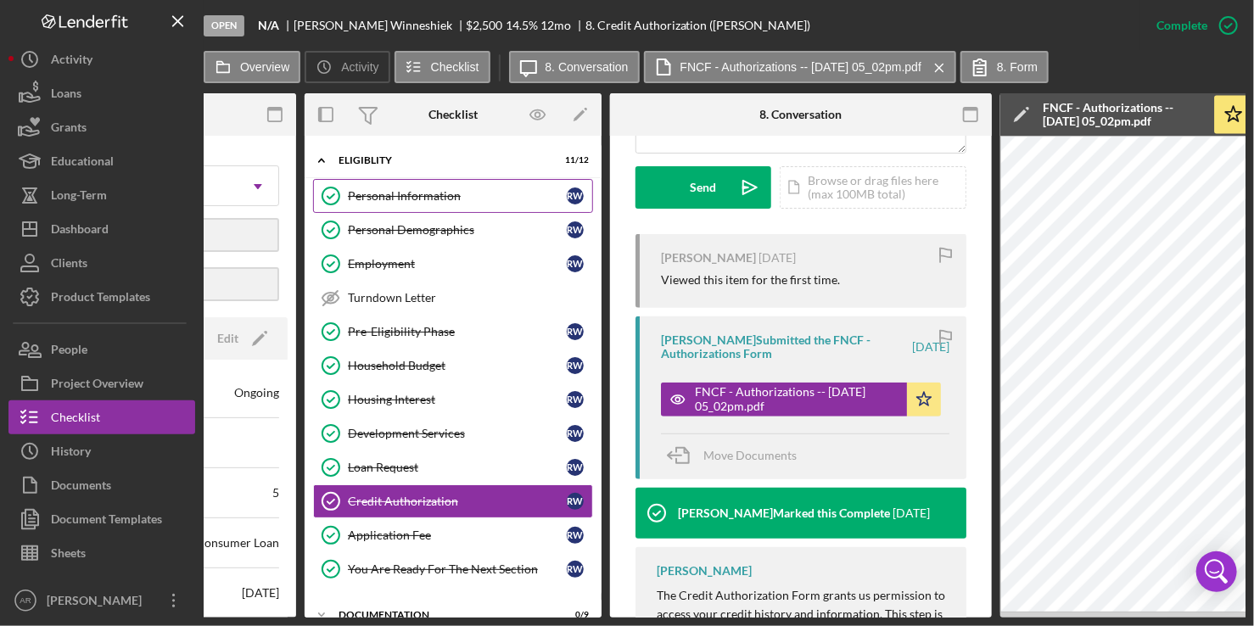
click at [390, 201] on div "Personal Information" at bounding box center [457, 196] width 219 height 14
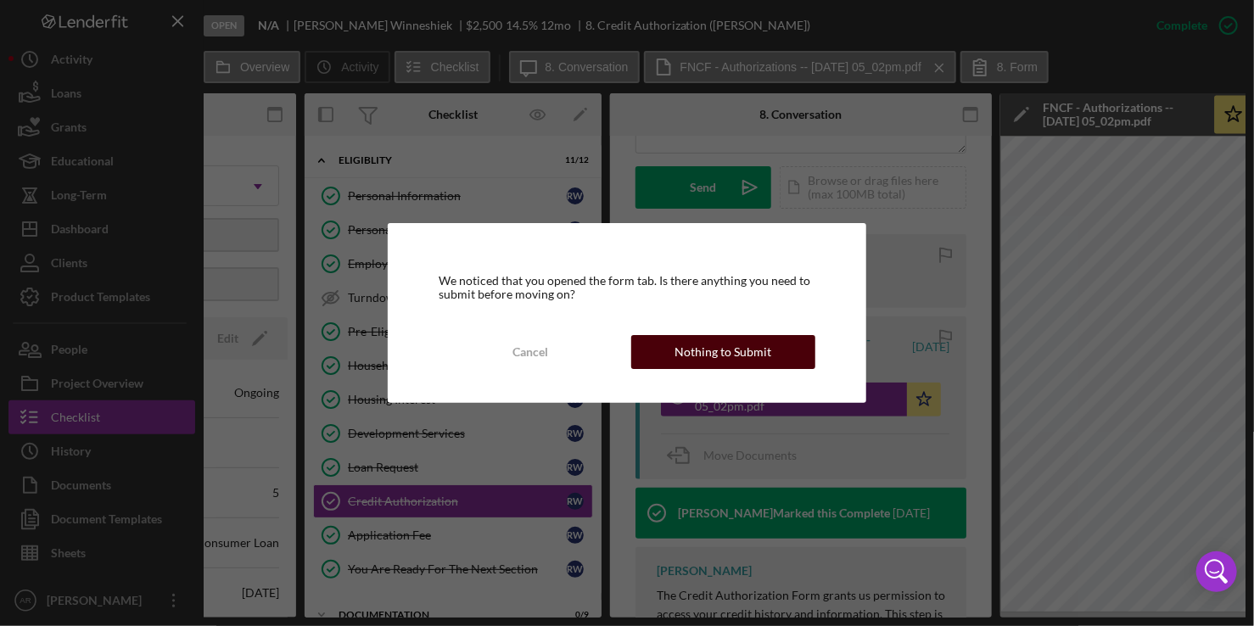
click at [719, 340] on div "Nothing to Submit" at bounding box center [723, 352] width 97 height 34
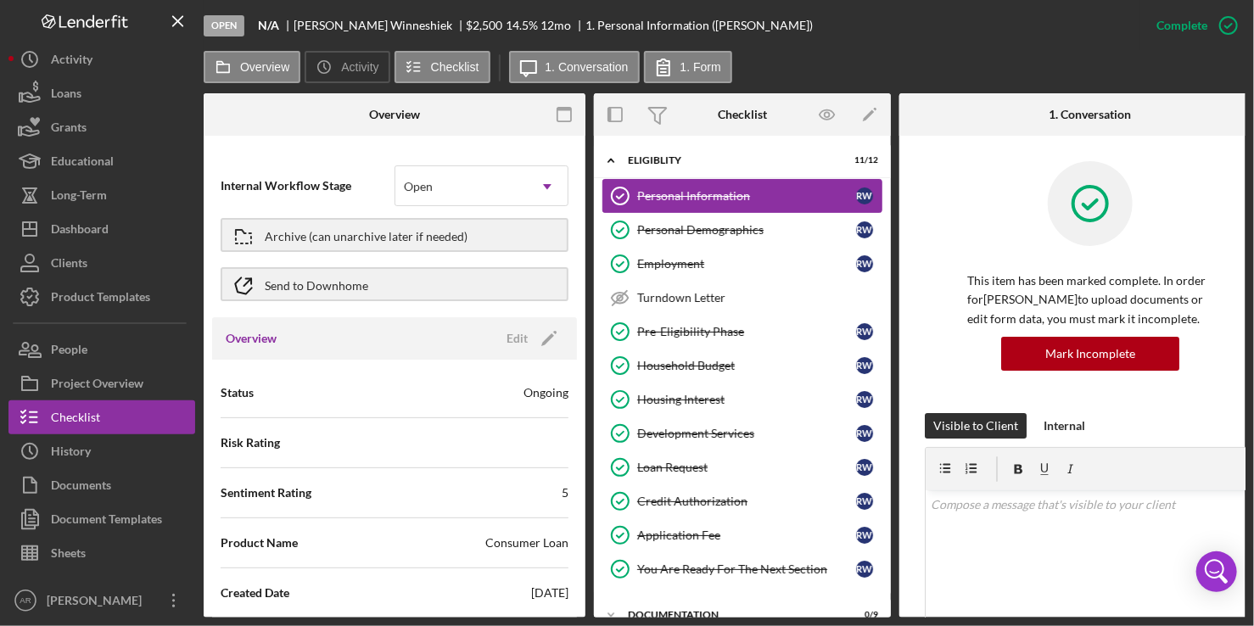
click at [737, 197] on div "Personal Information" at bounding box center [746, 196] width 219 height 14
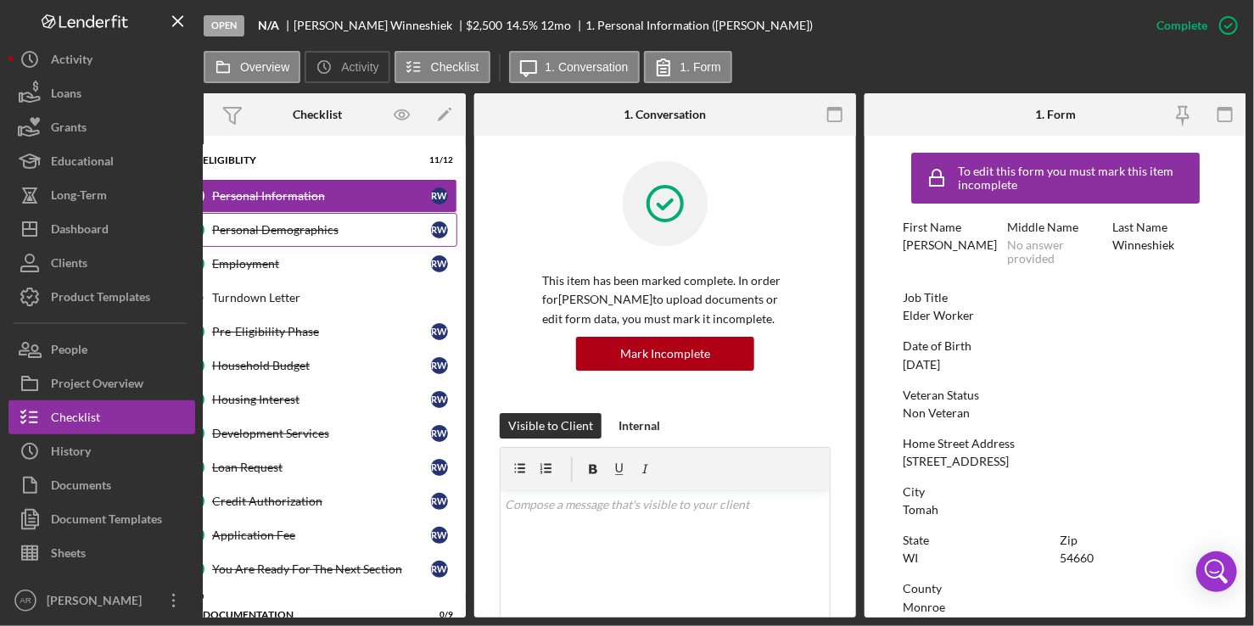
click at [293, 234] on div "Personal Demographics" at bounding box center [321, 230] width 219 height 14
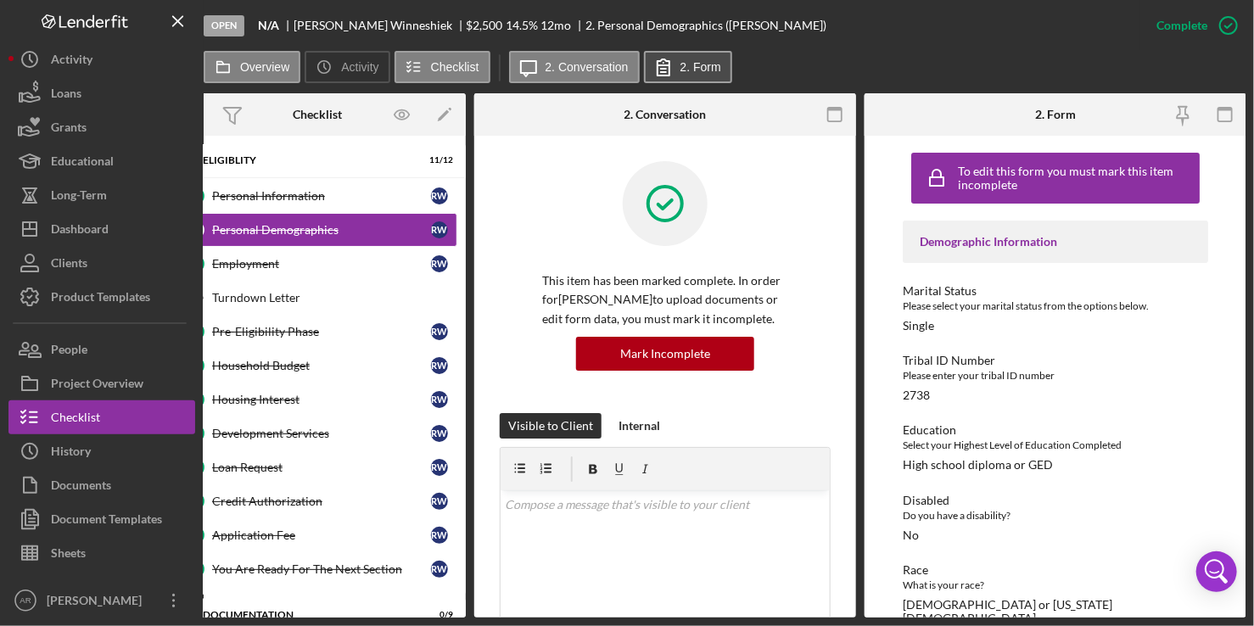
click at [693, 72] on label "2. Form" at bounding box center [701, 67] width 41 height 14
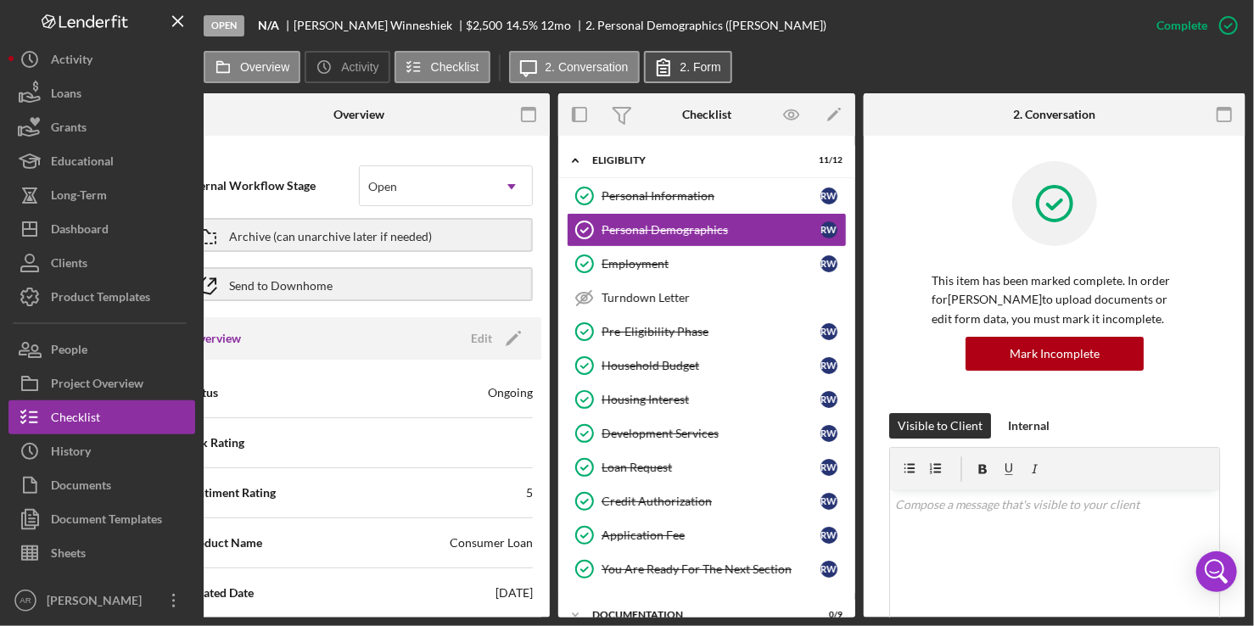
scroll to position [0, 35]
click at [238, 55] on icon at bounding box center [223, 67] width 34 height 34
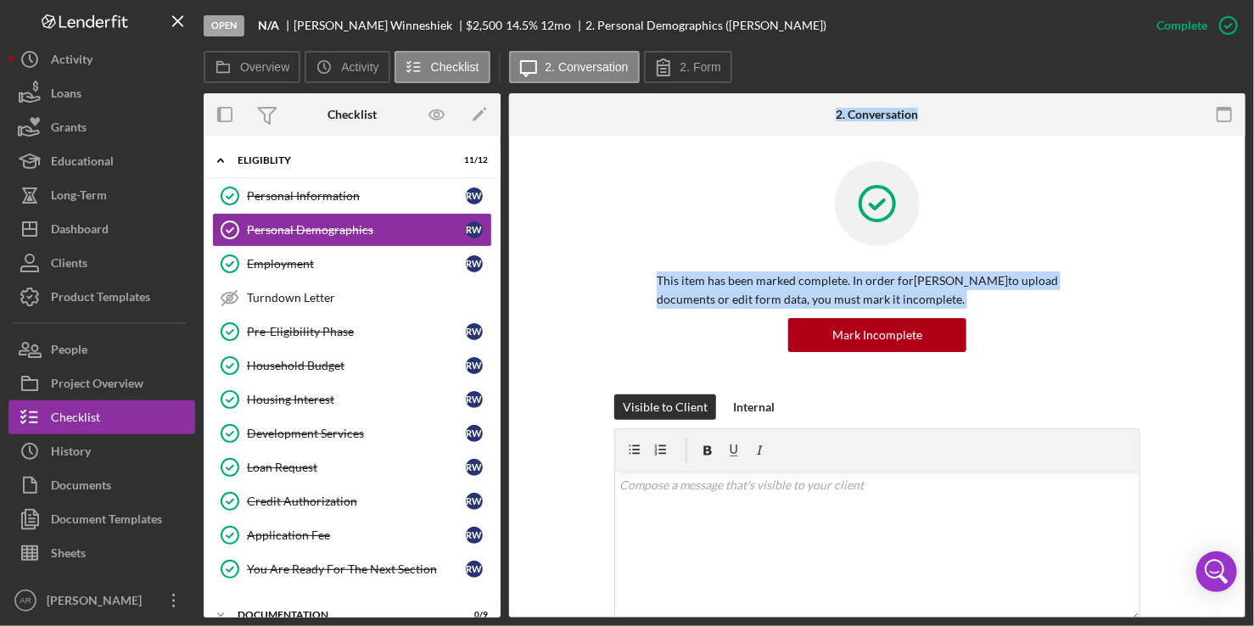
drag, startPoint x: 501, startPoint y: 246, endPoint x: 506, endPoint y: 338, distance: 91.8
click at [506, 338] on div "Overview Internal Workflow Stage Open Icon/Dropdown Arrow Archive (can unarchiv…" at bounding box center [725, 355] width 1042 height 524
click at [300, 502] on div "Credit Authorization" at bounding box center [356, 502] width 219 height 14
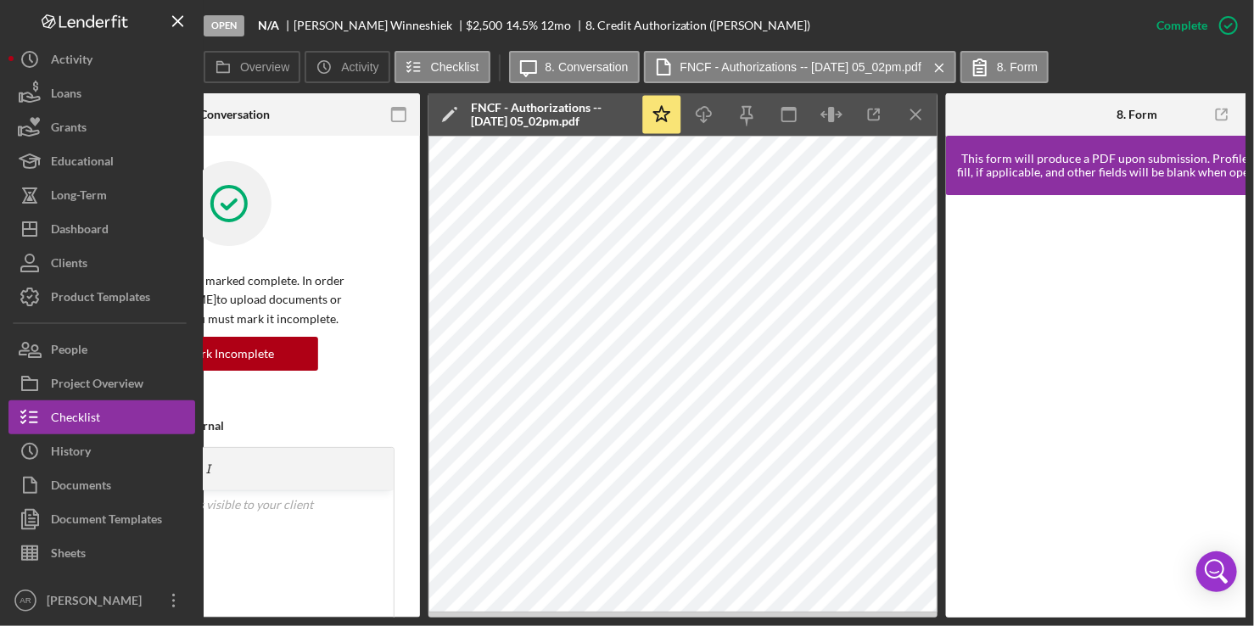
scroll to position [0, 472]
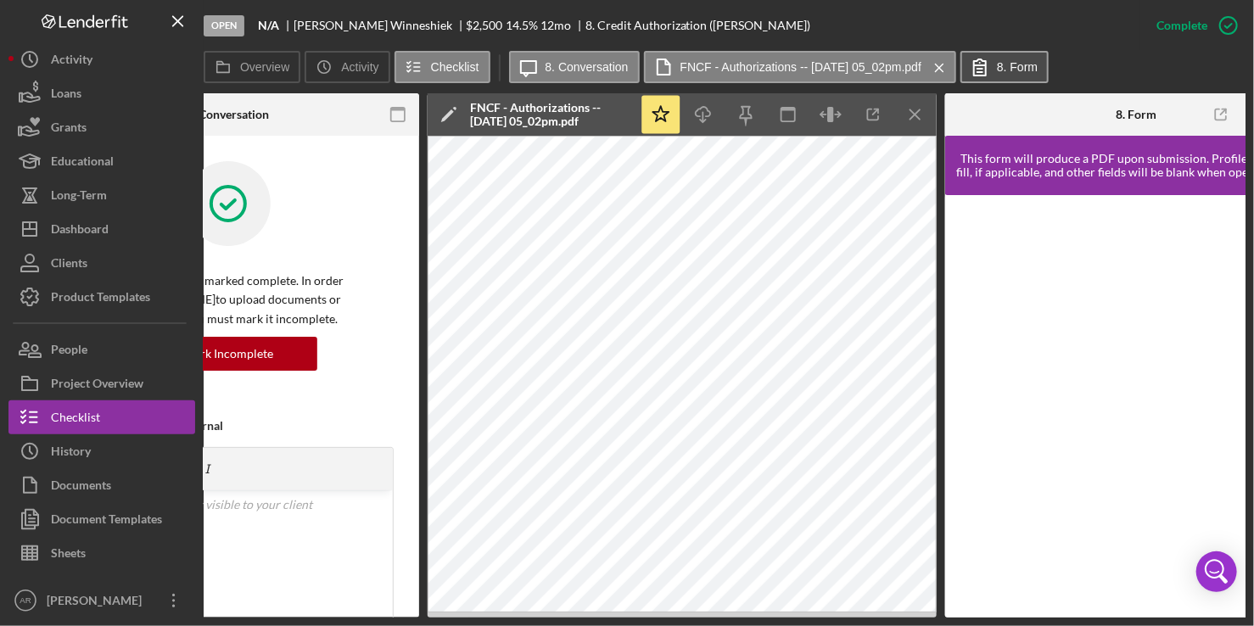
click at [1001, 68] on icon at bounding box center [980, 67] width 42 height 42
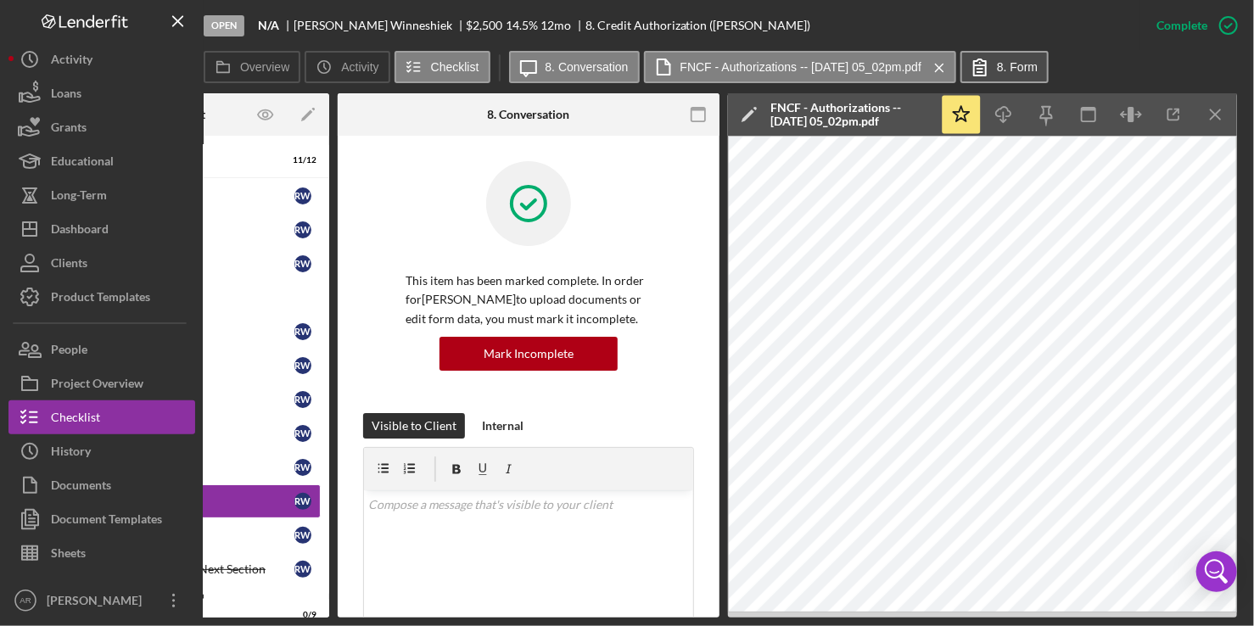
scroll to position [0, 171]
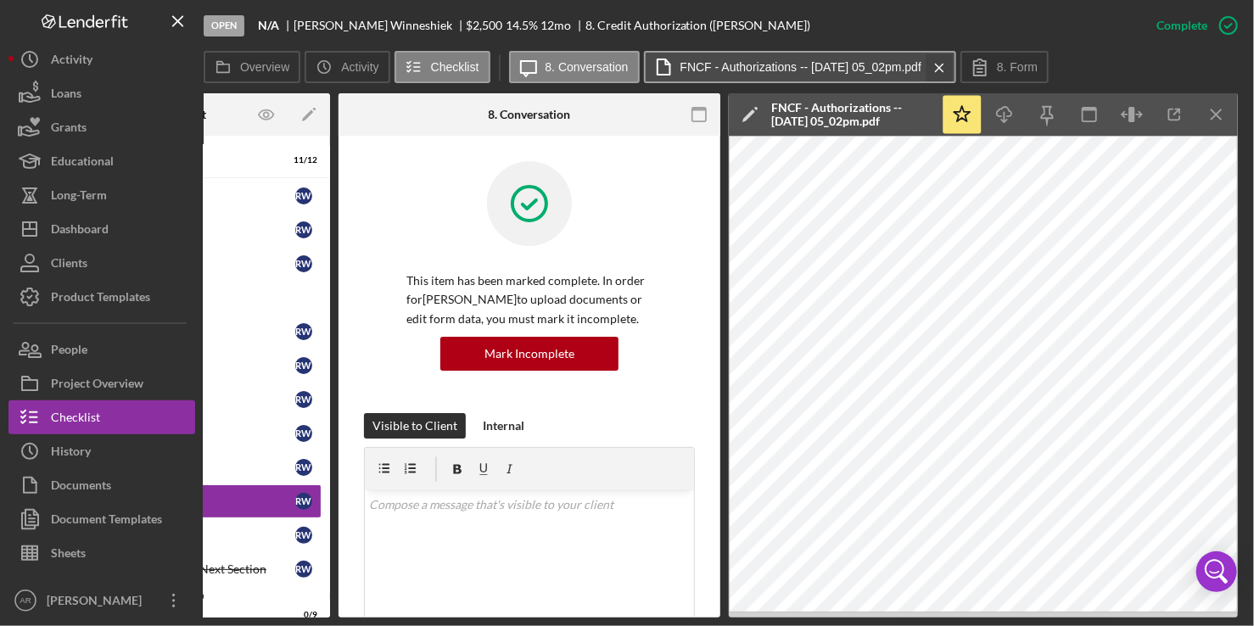
click at [947, 65] on icon "Icon/Menu Close" at bounding box center [940, 68] width 30 height 42
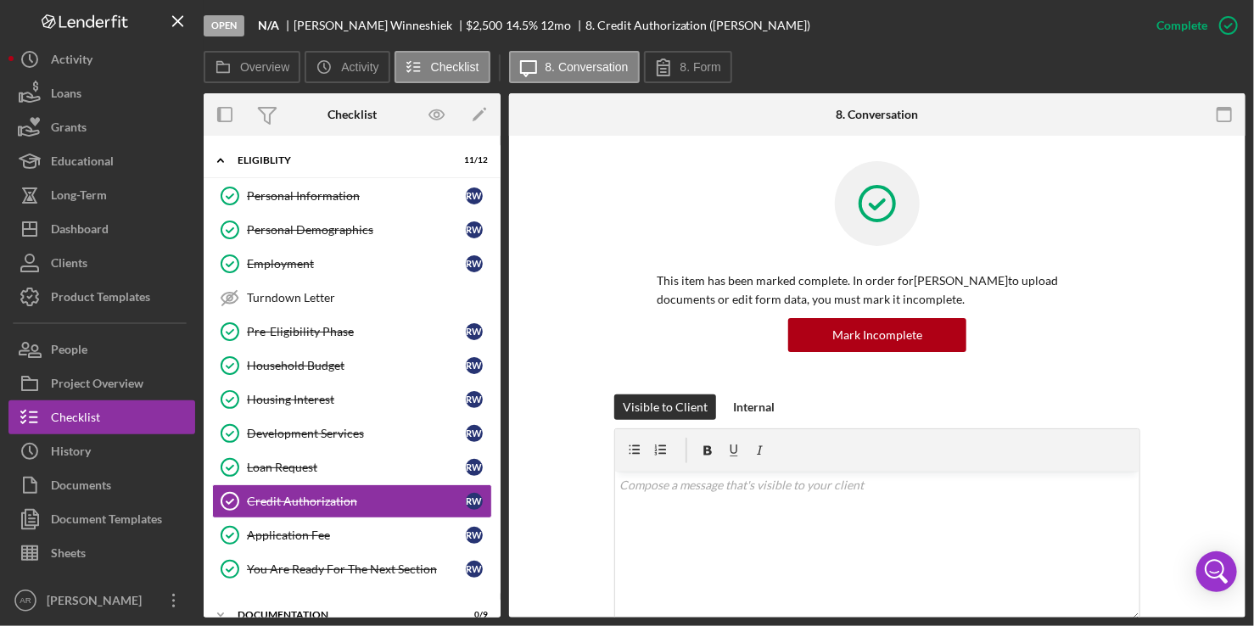
scroll to position [0, 0]
click at [123, 47] on button "Icon/History Activity" at bounding box center [101, 59] width 187 height 34
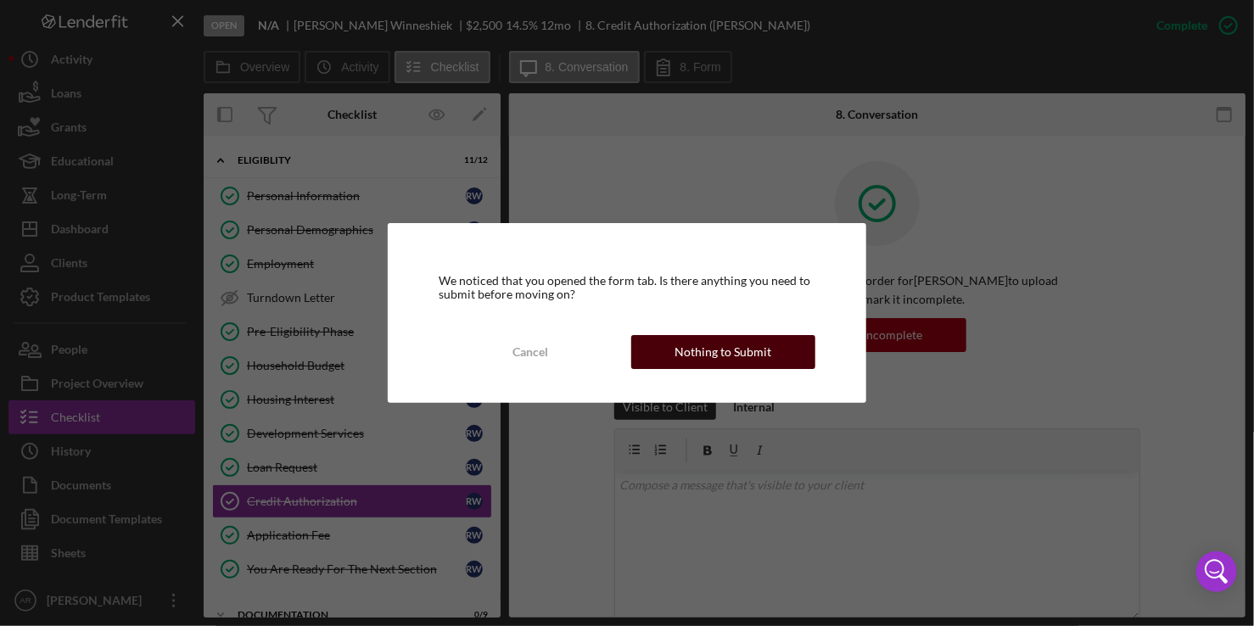
click at [738, 361] on div "Nothing to Submit" at bounding box center [723, 352] width 97 height 34
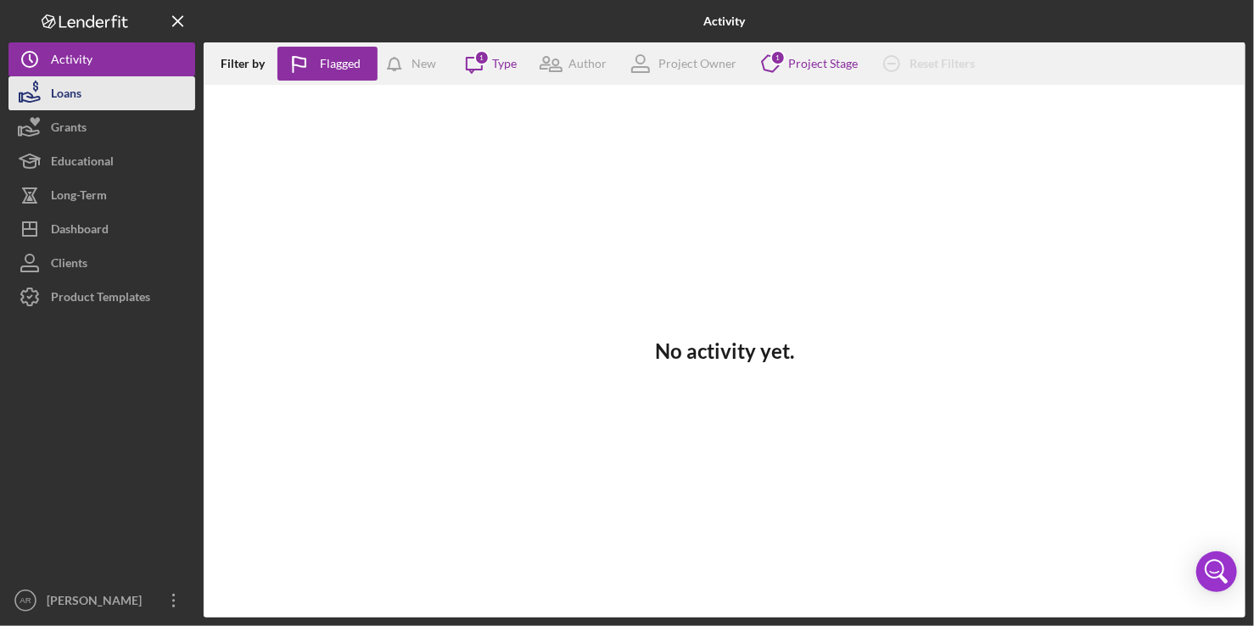
click at [61, 86] on div "Loans" at bounding box center [66, 95] width 31 height 38
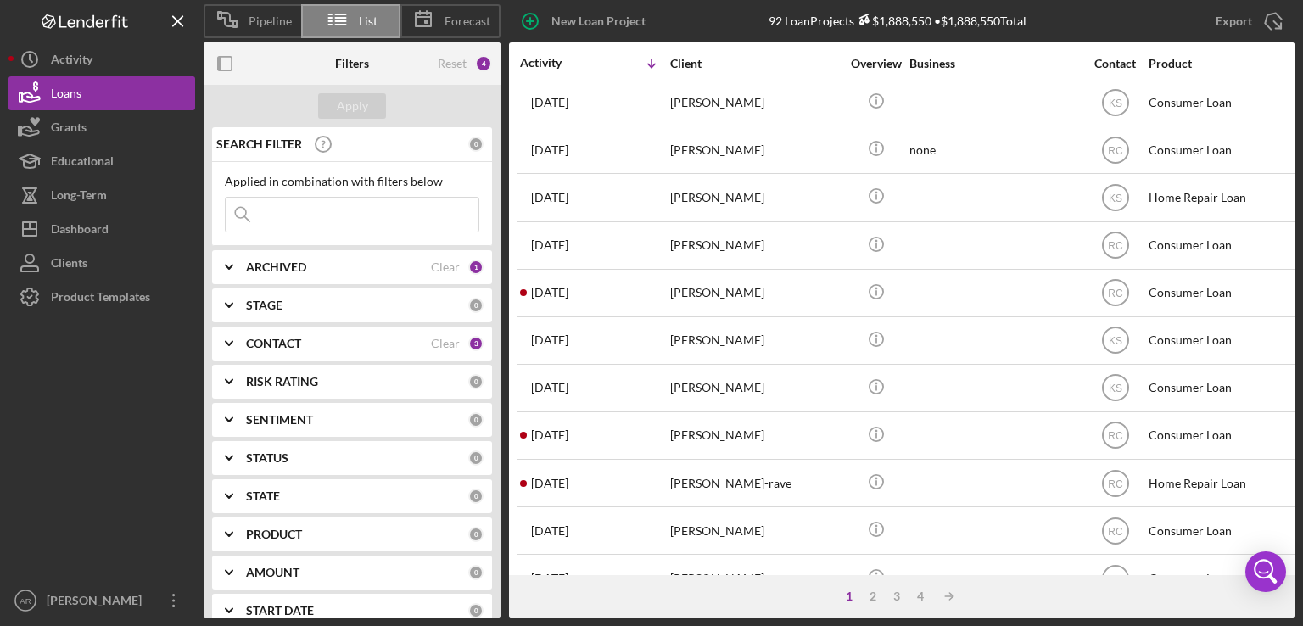
scroll to position [393, 0]
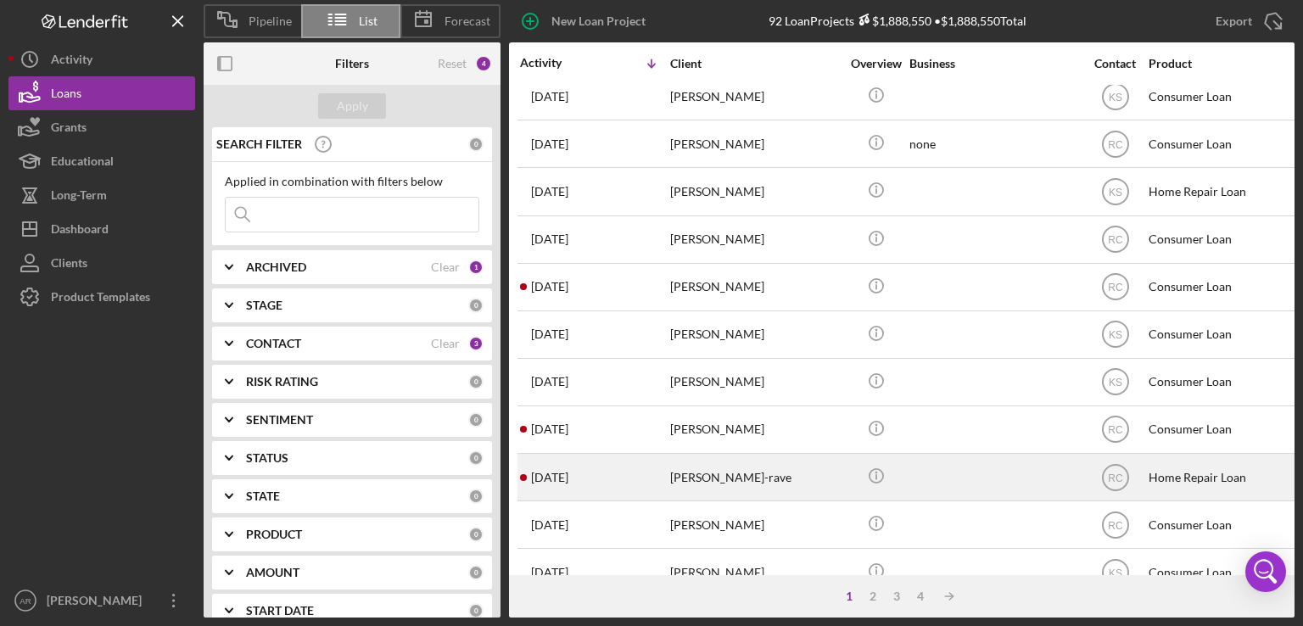
click at [699, 485] on div "[PERSON_NAME]-rave" at bounding box center [755, 477] width 170 height 45
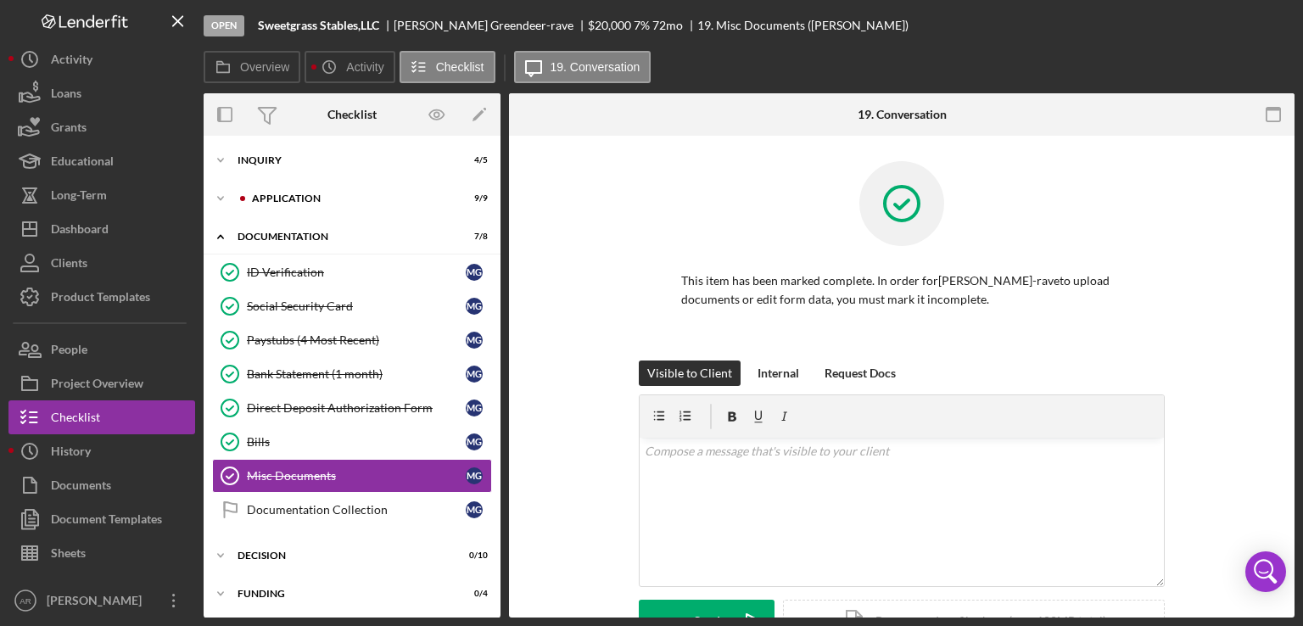
scroll to position [75, 0]
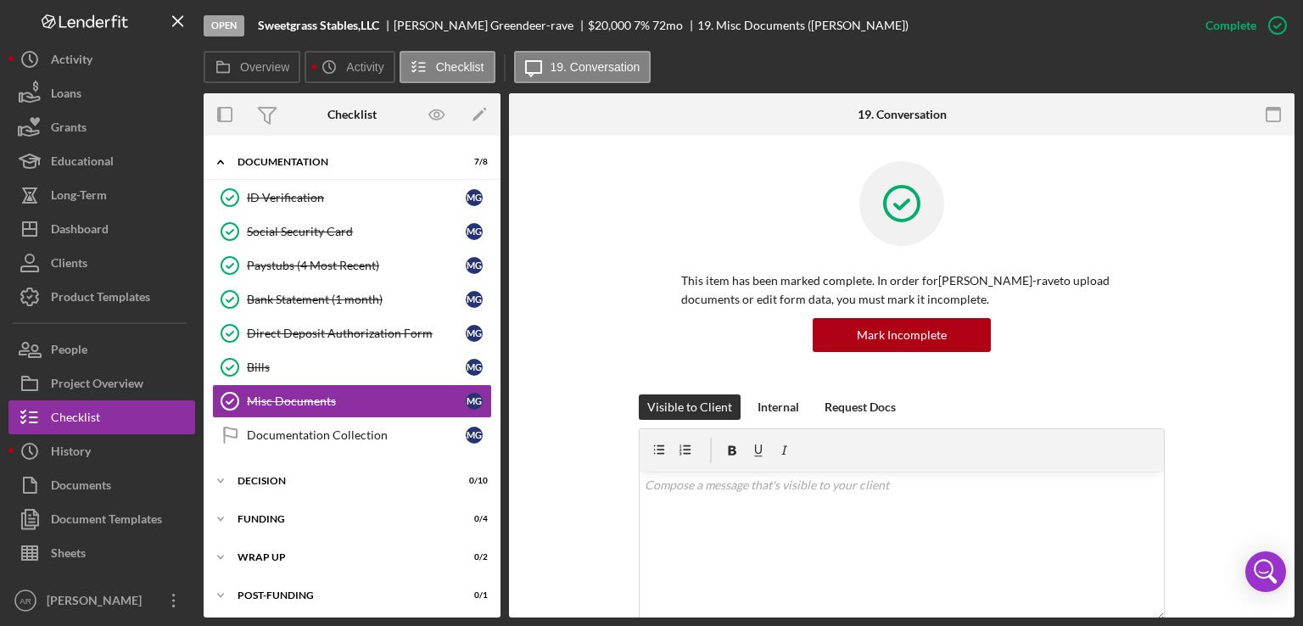
drag, startPoint x: 502, startPoint y: 421, endPoint x: 501, endPoint y: 334, distance: 87.4
click at [501, 334] on div "Overview Internal Workflow Stage Open Icon/Dropdown Arrow Archive (can unarchiv…" at bounding box center [749, 355] width 1091 height 524
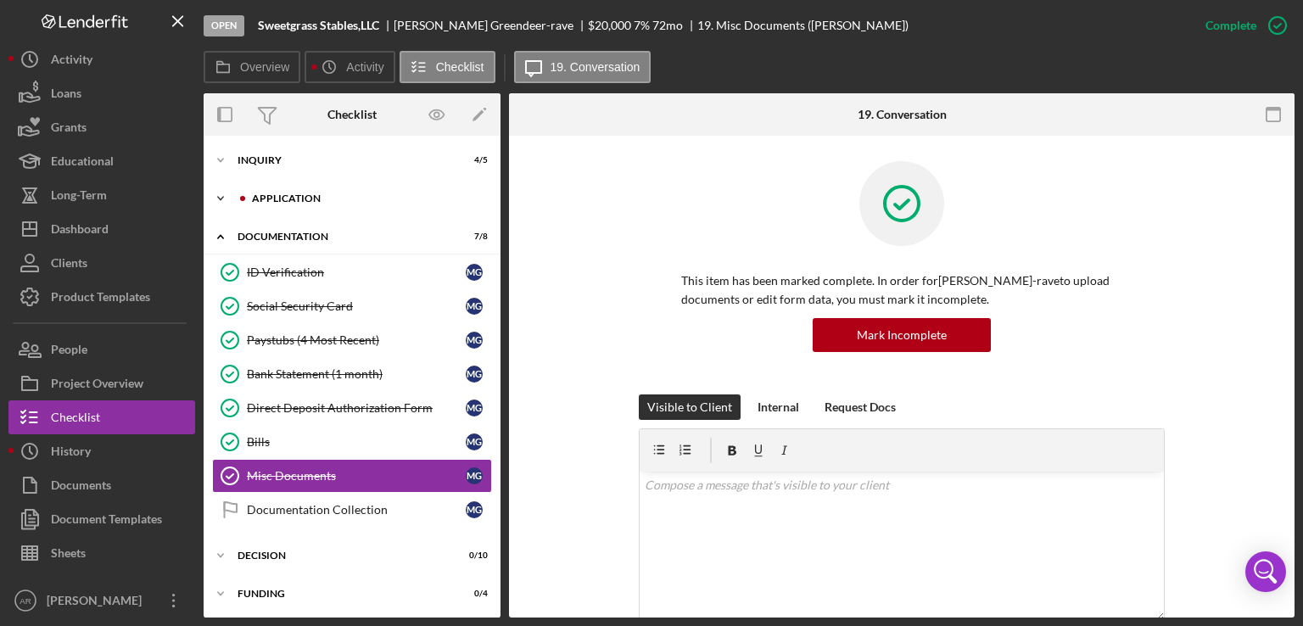
click at [225, 198] on icon "Icon/Expander" at bounding box center [221, 199] width 34 height 34
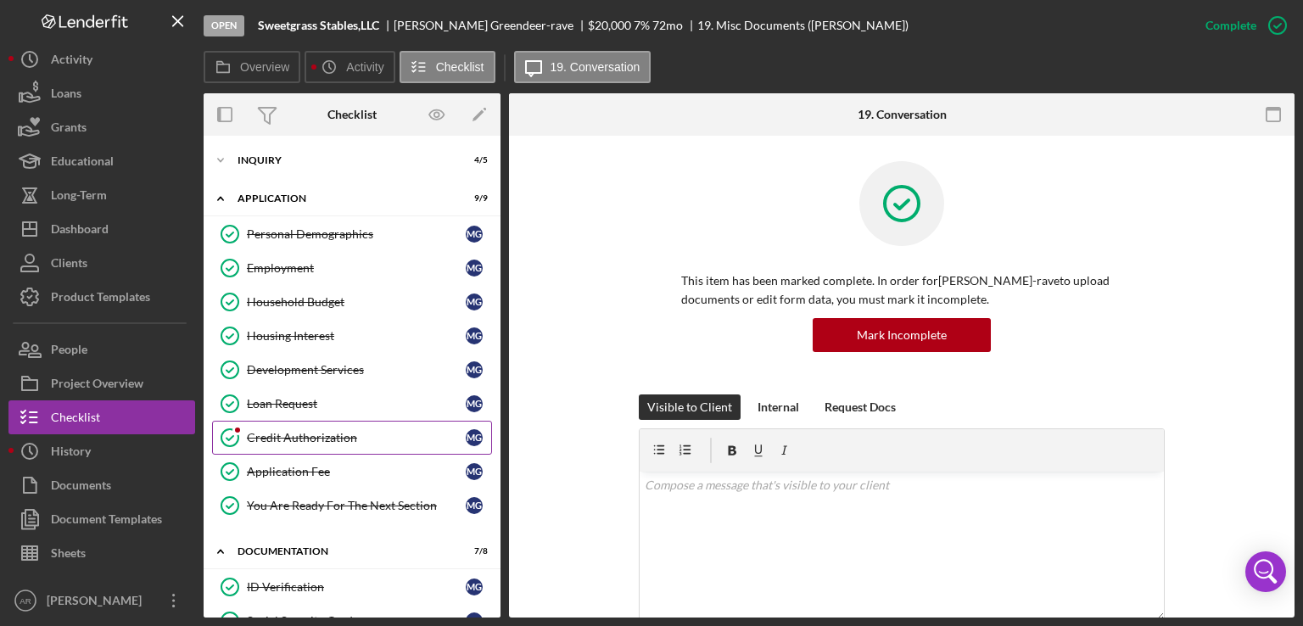
click at [295, 438] on div "Credit Authorization" at bounding box center [356, 438] width 219 height 14
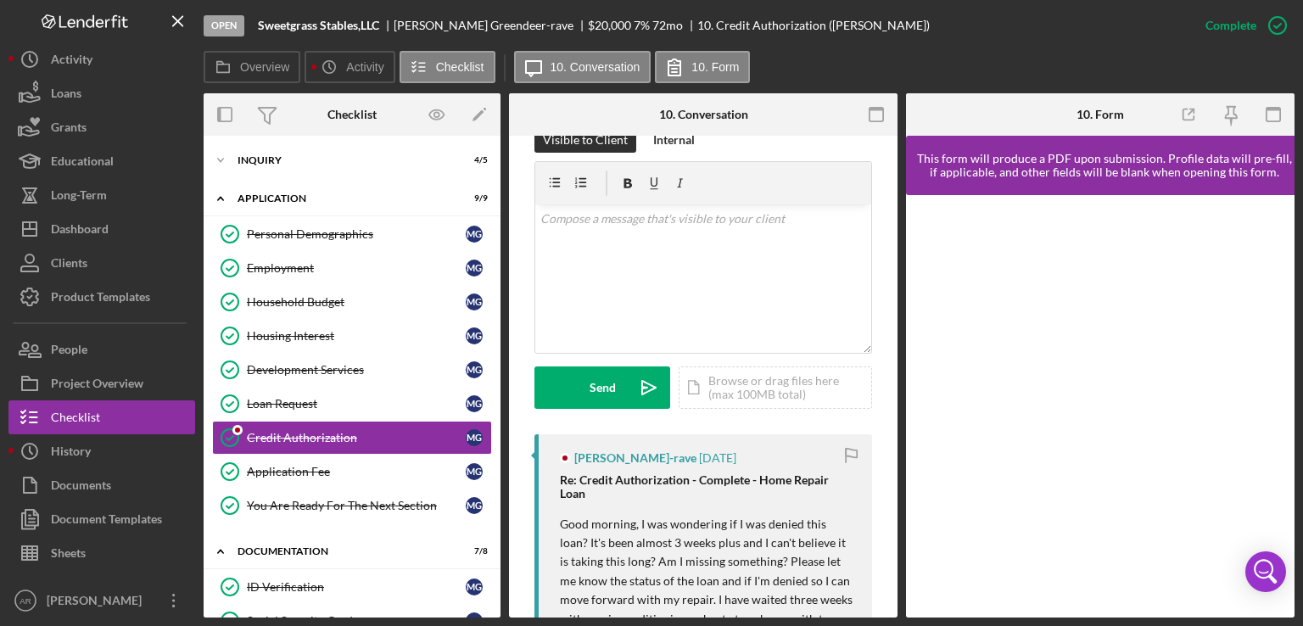
scroll to position [290, 0]
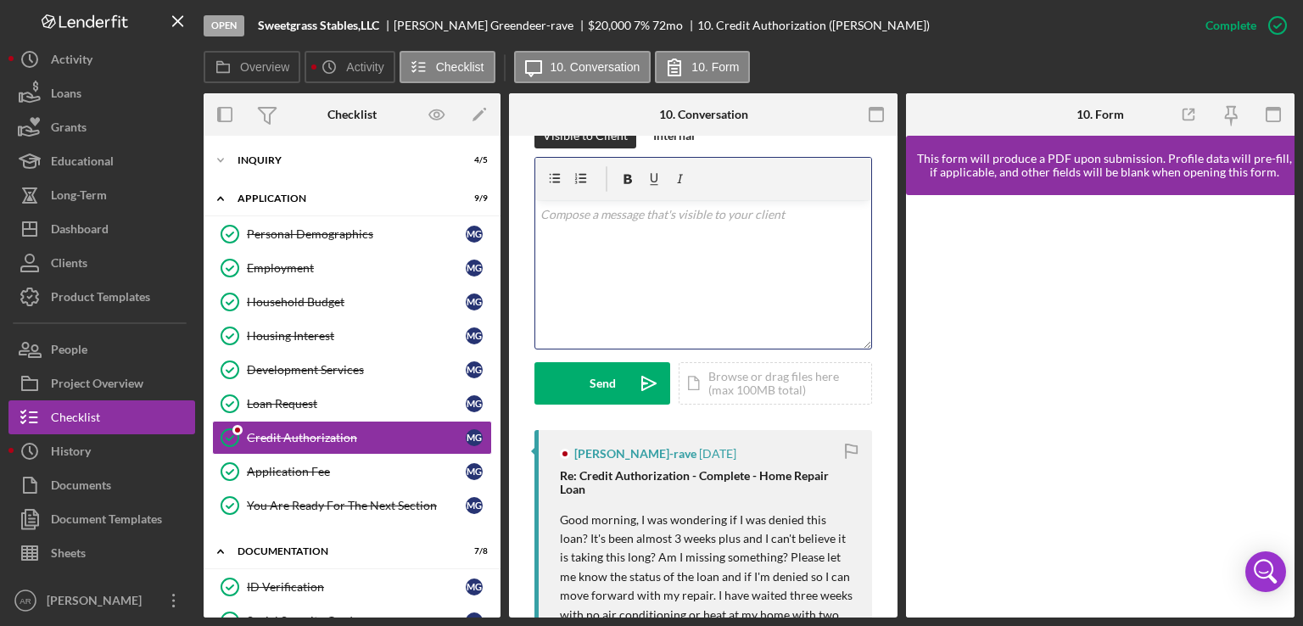
click at [582, 249] on div "v Color teal Color pink Remove color Add row above Add row below Add column bef…" at bounding box center [703, 274] width 336 height 149
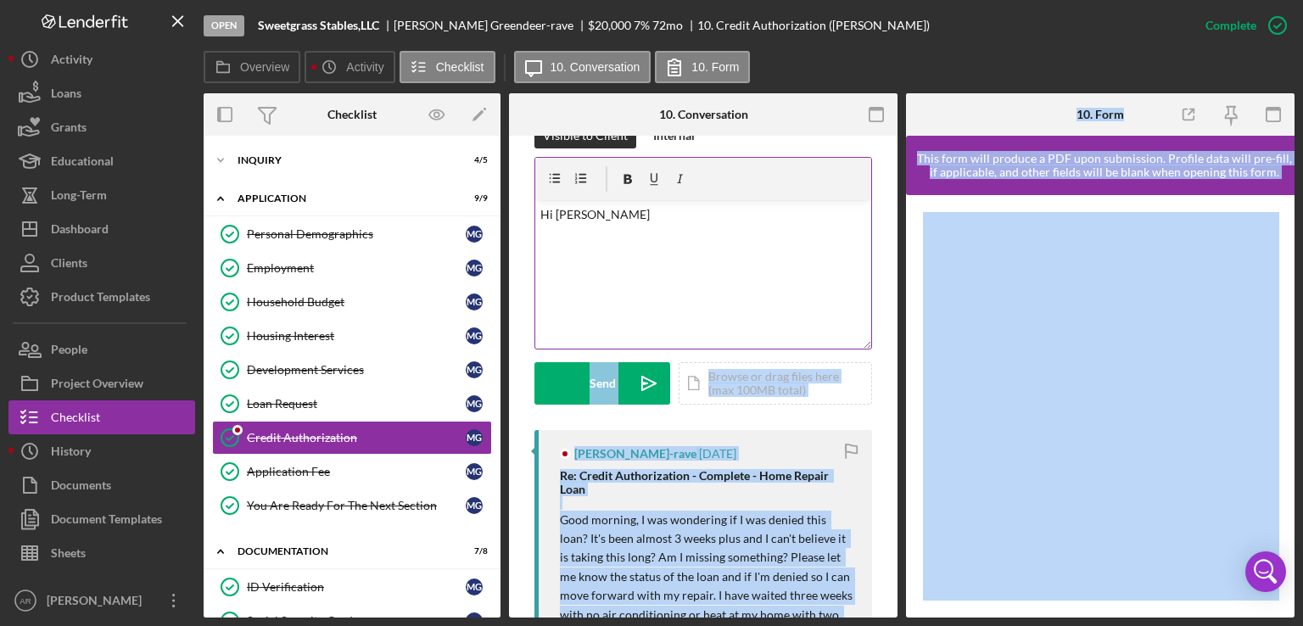
drag, startPoint x: 889, startPoint y: 259, endPoint x: 686, endPoint y: 252, distance: 203.8
click at [897, 341] on div "Credit Authorization Credit Authorization This item has been marked complete. I…" at bounding box center [703, 377] width 389 height 482
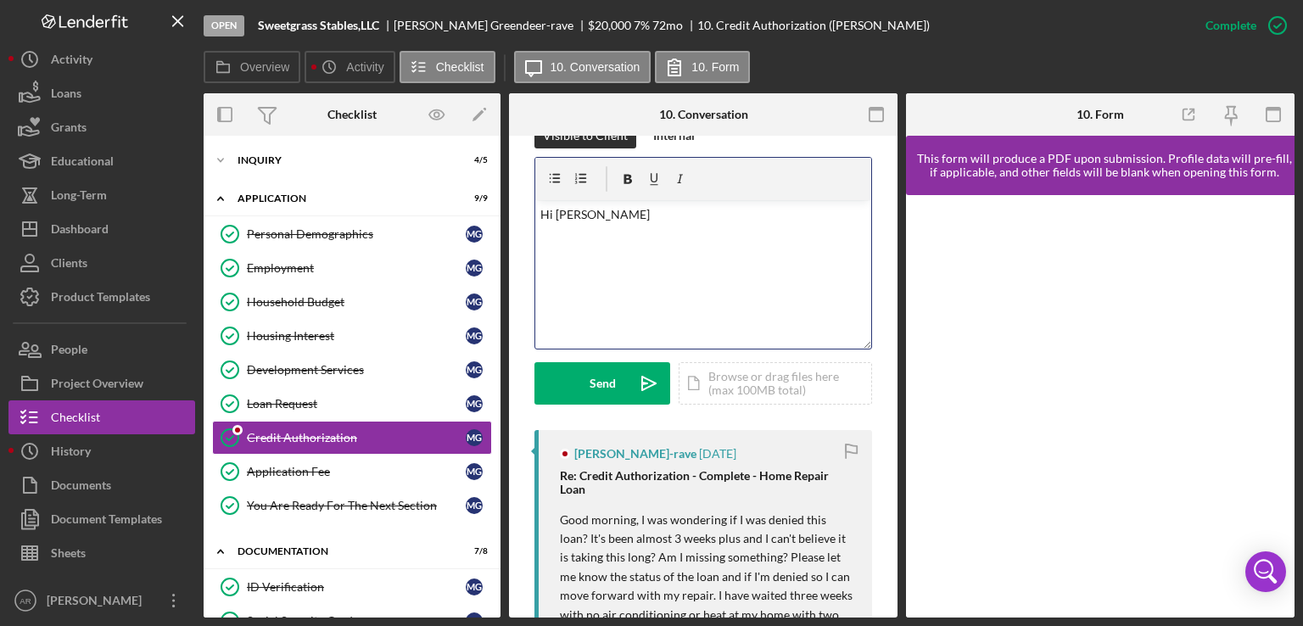
click at [631, 249] on div "v Color teal Color pink Remove color Add row above Add row below Add column bef…" at bounding box center [703, 274] width 336 height 149
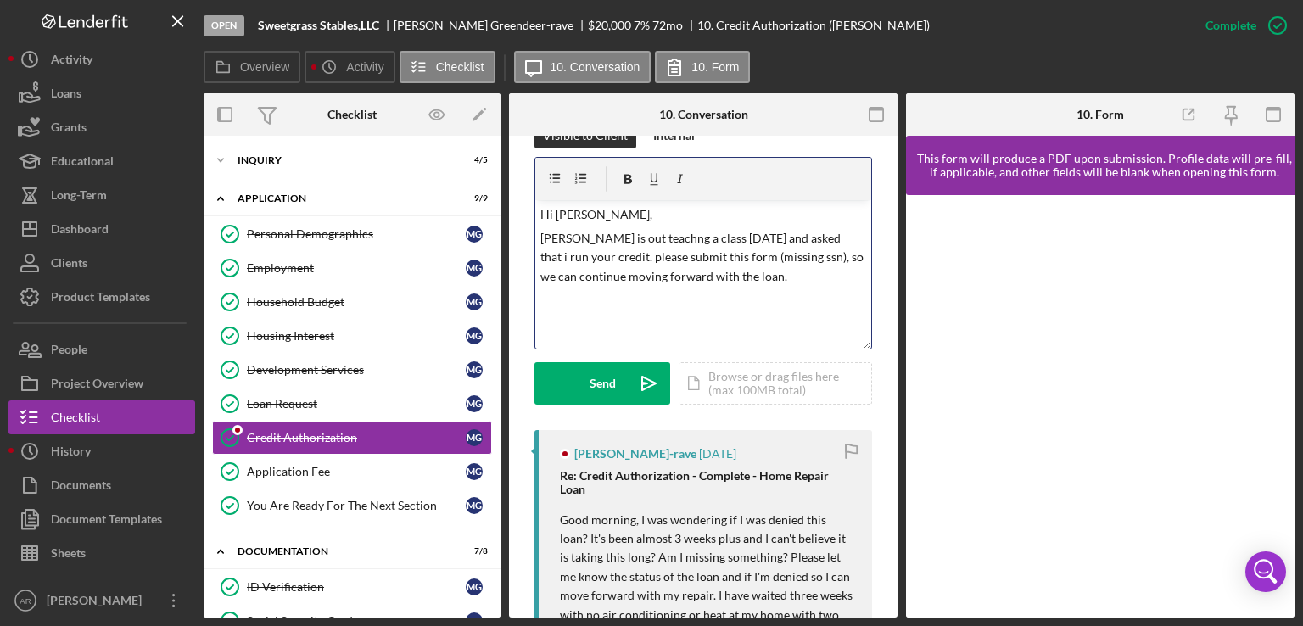
click at [621, 256] on p "[PERSON_NAME] is out teachng a class [DATE] and asked that i run your credit. p…" at bounding box center [704, 257] width 327 height 57
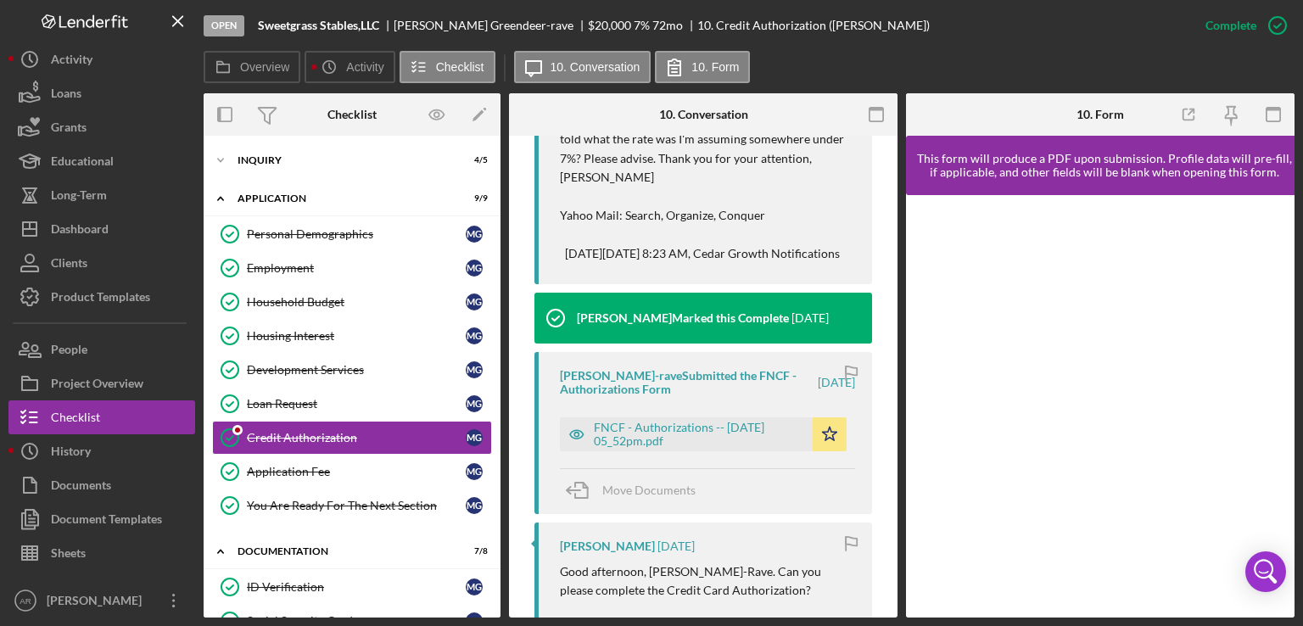
scroll to position [893, 0]
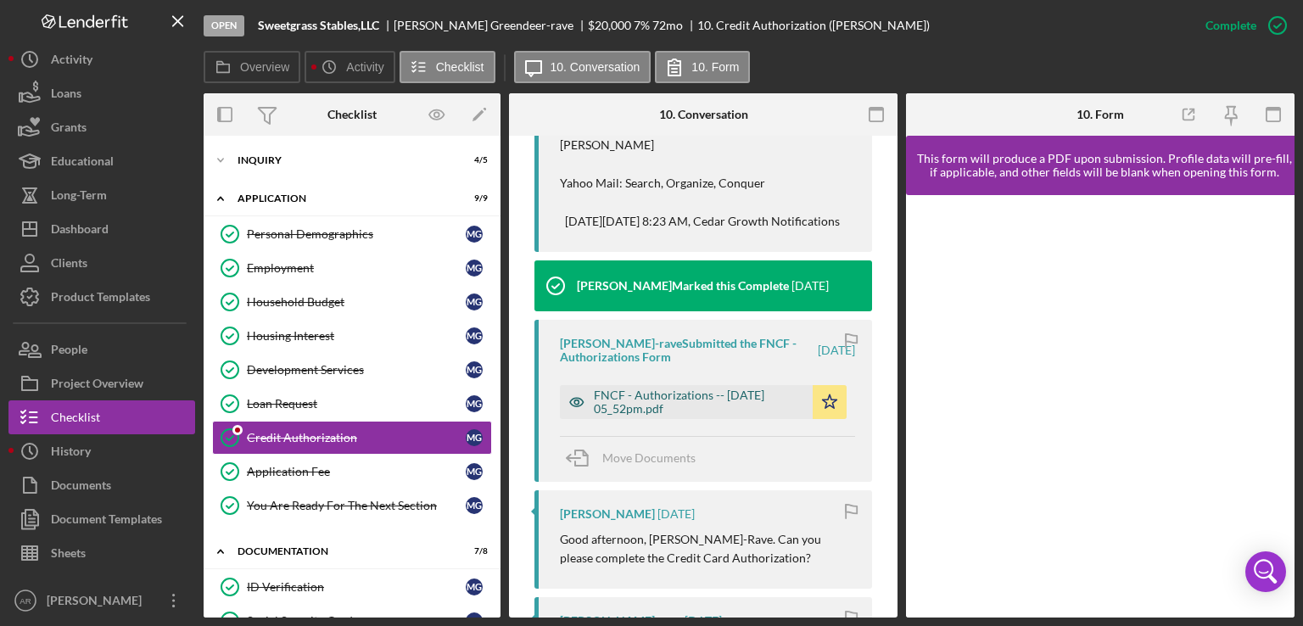
click at [713, 416] on div "FNCF - Authorizations -- [DATE] 05_52pm.pdf" at bounding box center [699, 402] width 210 height 27
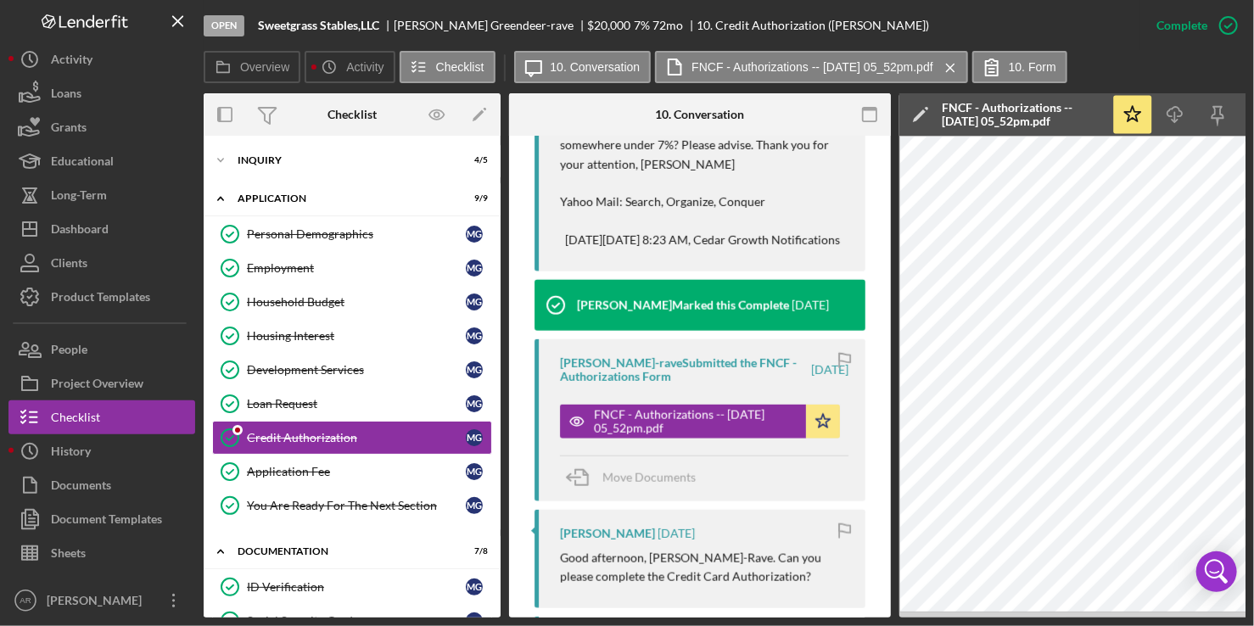
click at [1253, 299] on div "Open Sweetgrass Stables,LLC [PERSON_NAME]-rave $20,000 $20,000 7 % 72 mo 10. Cr…" at bounding box center [627, 313] width 1254 height 626
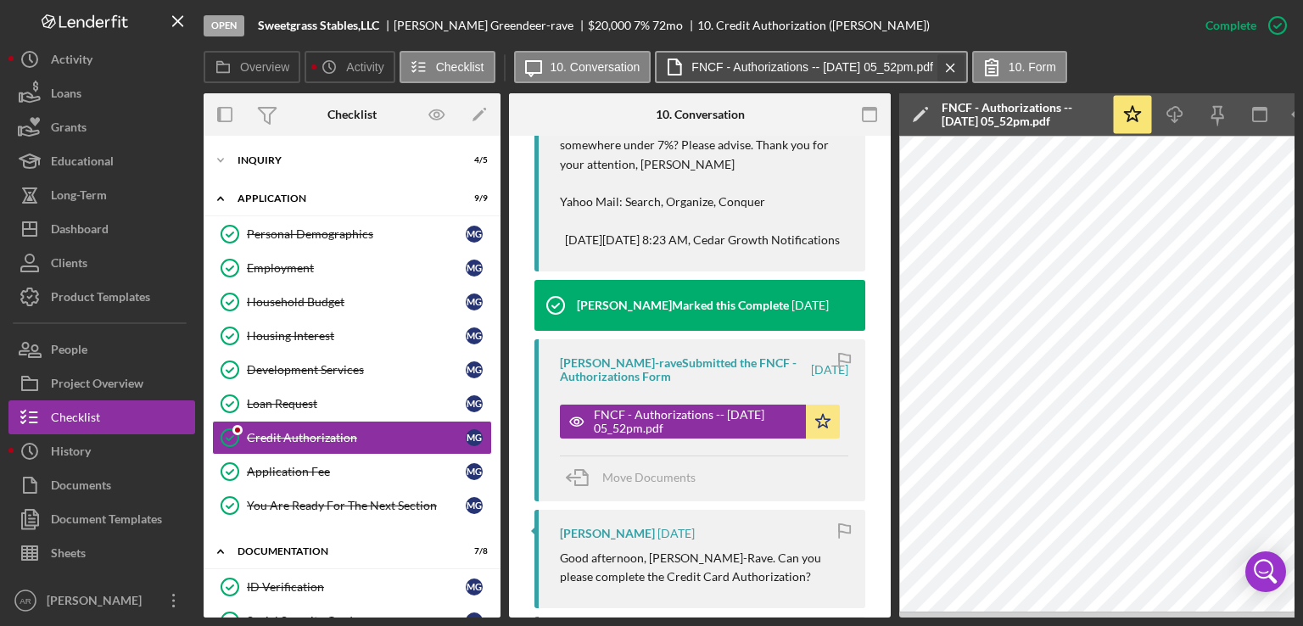
click at [961, 65] on icon "Icon/Menu Close" at bounding box center [951, 68] width 30 height 42
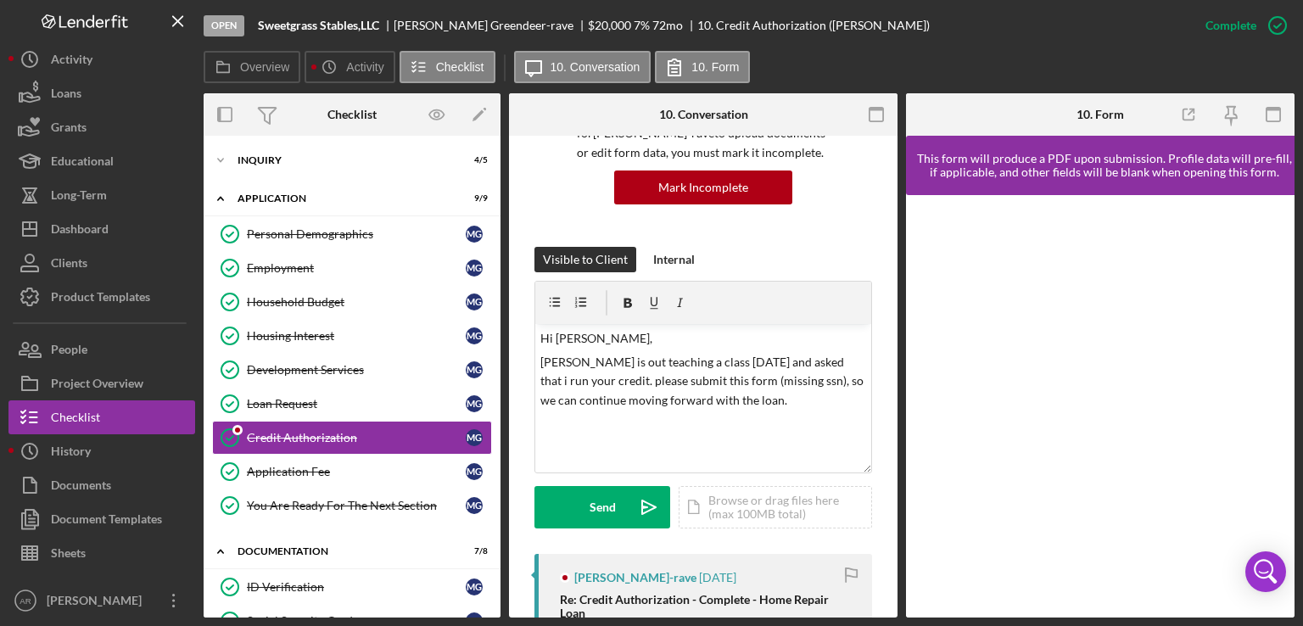
scroll to position [258, 0]
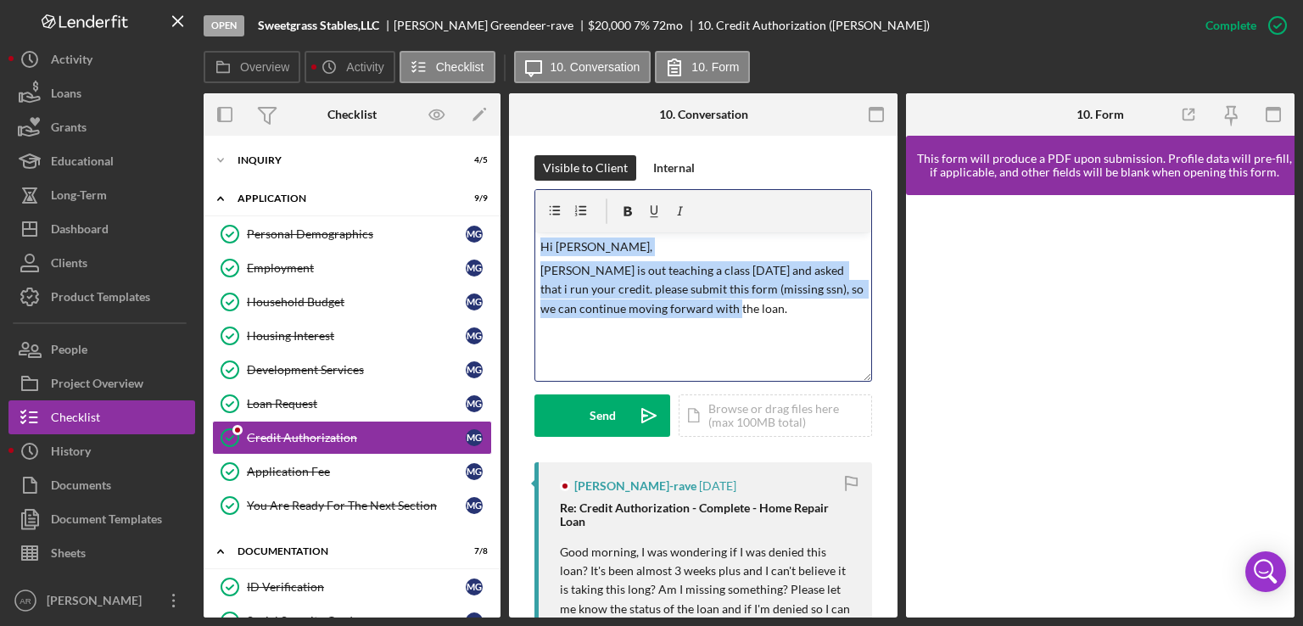
drag, startPoint x: 763, startPoint y: 340, endPoint x: 503, endPoint y: 268, distance: 269.5
click at [503, 268] on div "Overview Internal Workflow Stage Open Icon/Dropdown Arrow Archive (can unarchiv…" at bounding box center [749, 355] width 1091 height 524
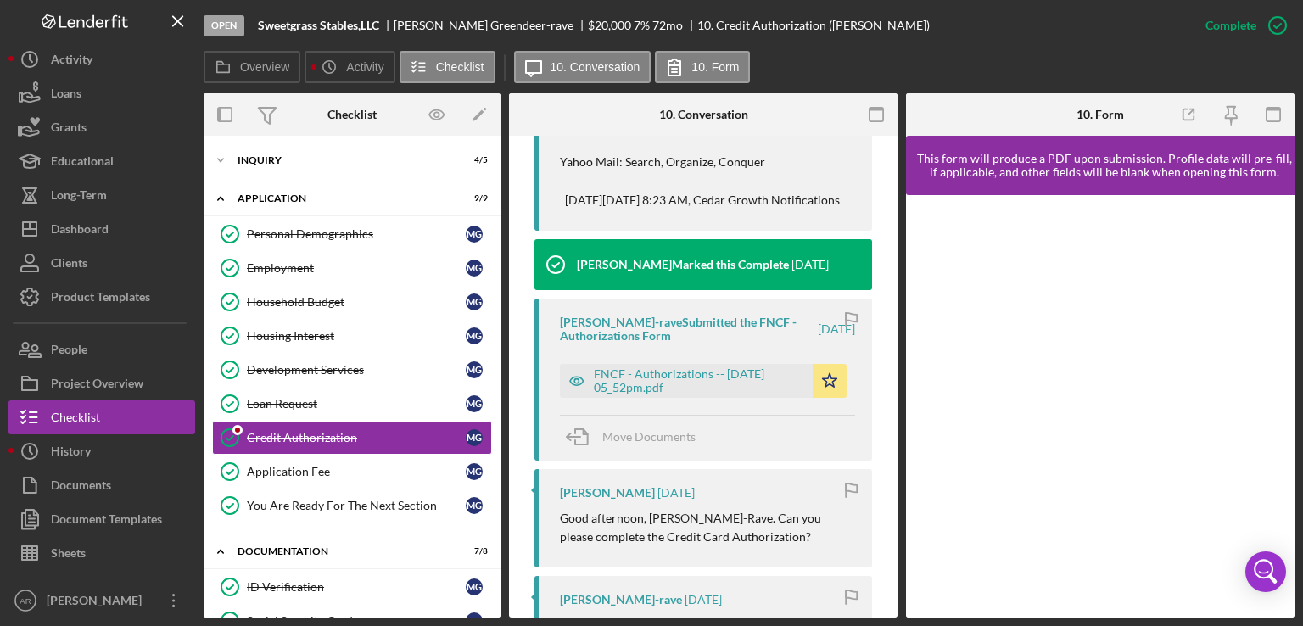
scroll to position [921, 0]
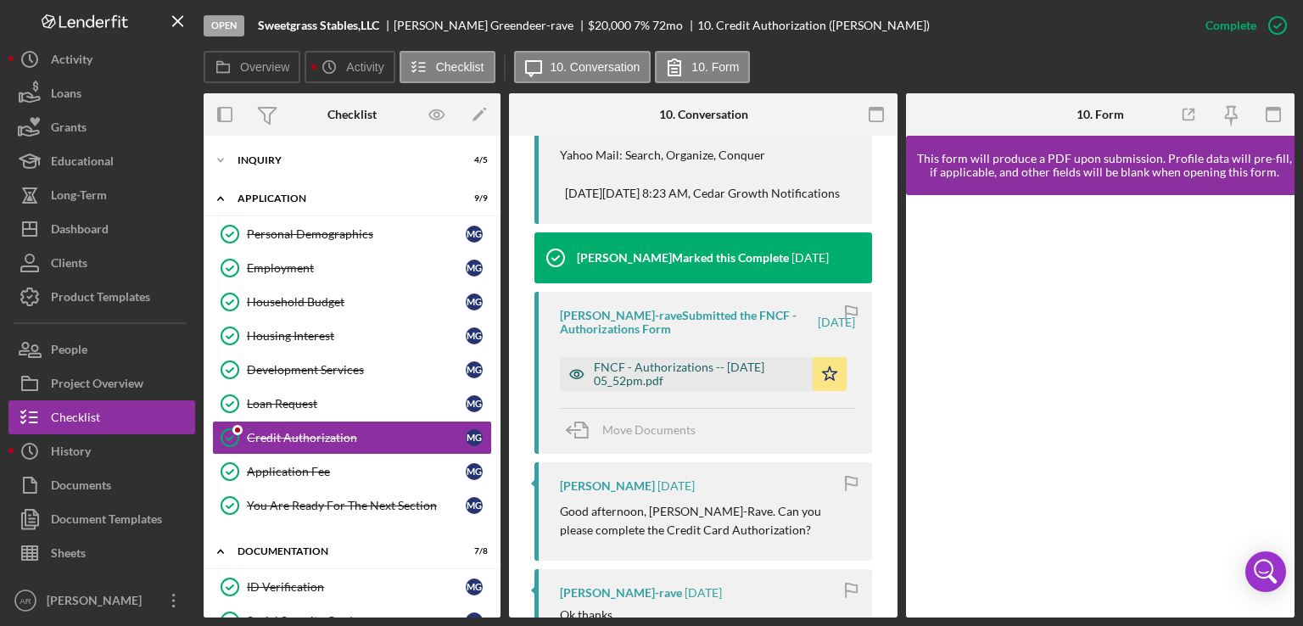
click at [709, 388] on div "FNCF - Authorizations -- [DATE] 05_52pm.pdf" at bounding box center [699, 374] width 210 height 27
